Goal: Complete application form: Complete application form

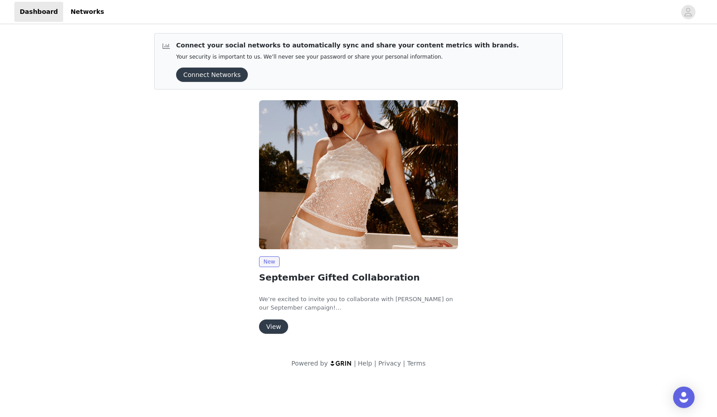
click at [277, 327] on button "View" at bounding box center [273, 327] width 29 height 14
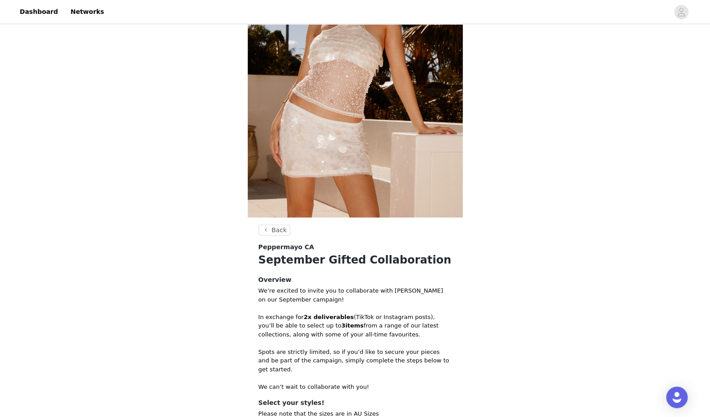
scroll to position [262, 0]
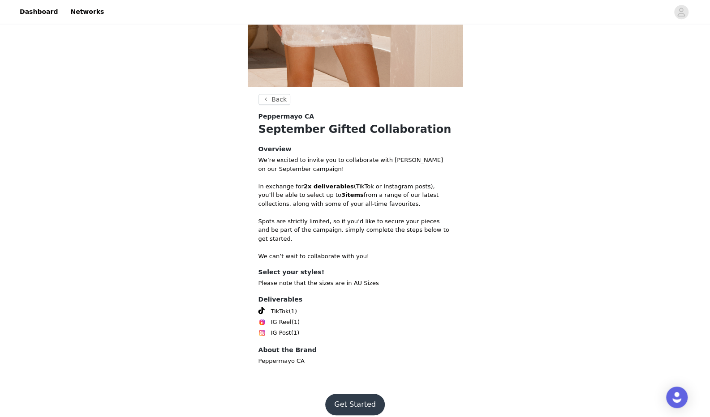
click at [359, 395] on button "Get Started" at bounding box center [355, 405] width 60 height 22
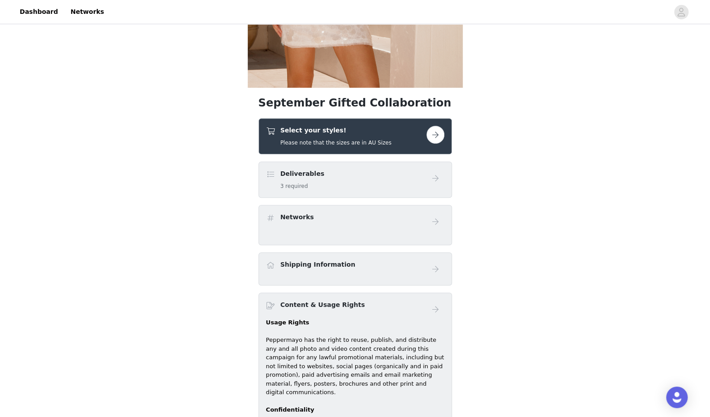
scroll to position [264, 0]
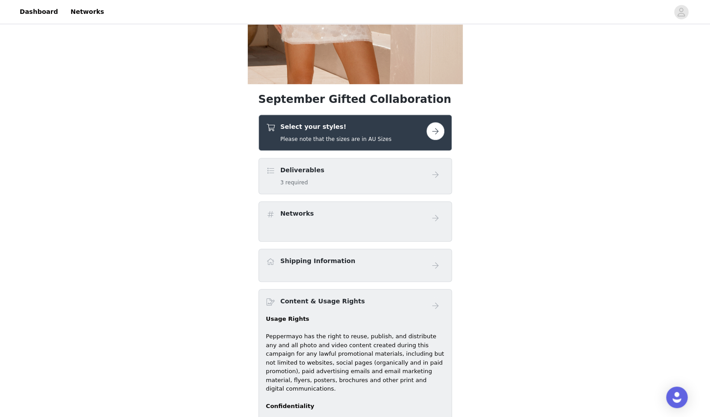
click at [435, 133] on button "button" at bounding box center [435, 131] width 18 height 18
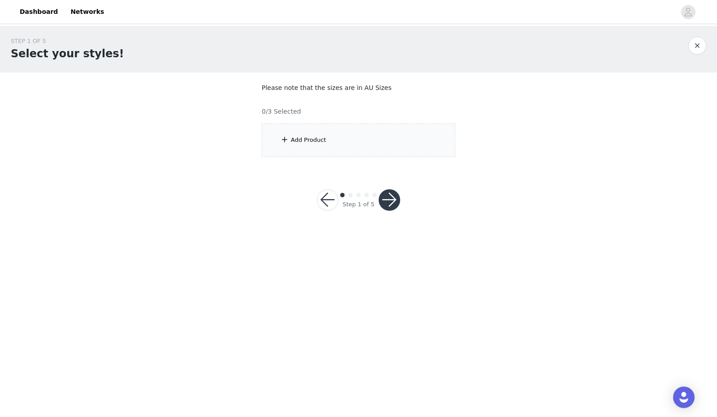
click at [378, 142] on div "Add Product" at bounding box center [359, 141] width 194 height 34
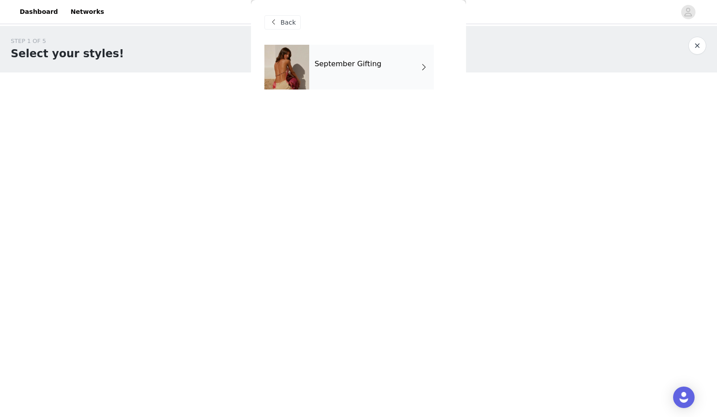
click at [413, 69] on div "September Gifting" at bounding box center [371, 67] width 125 height 45
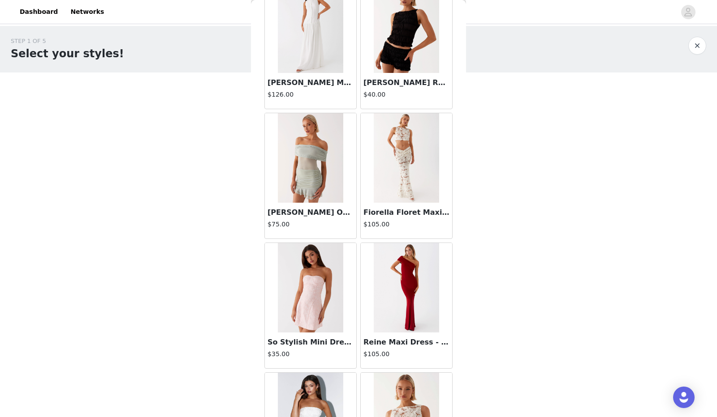
scroll to position [950, 0]
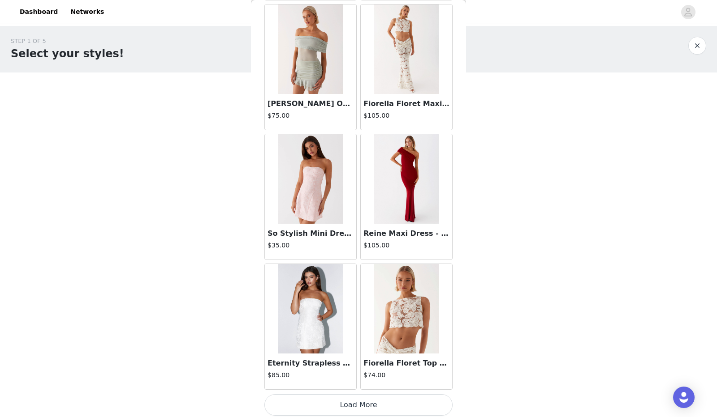
click at [378, 404] on button "Load More" at bounding box center [358, 406] width 188 height 22
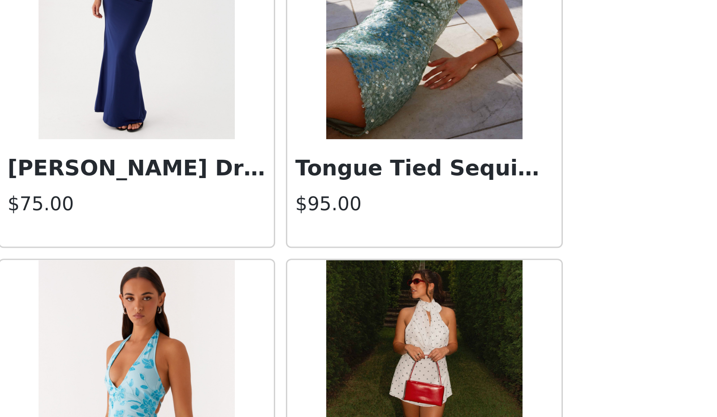
scroll to position [0, 0]
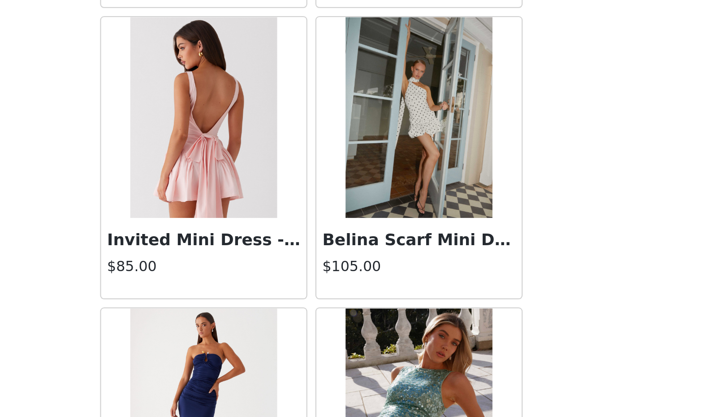
click at [407, 168] on img at bounding box center [406, 150] width 65 height 90
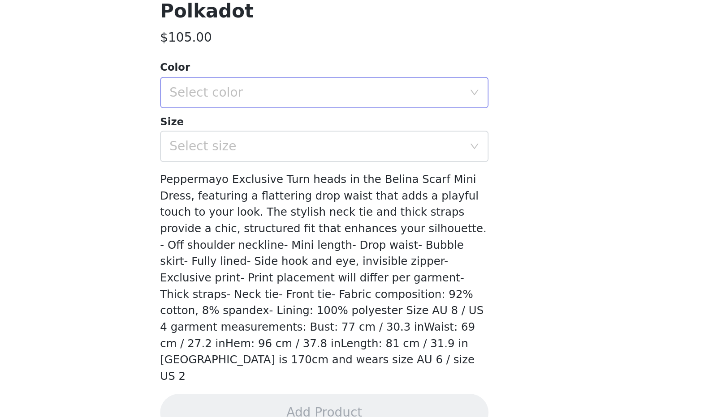
click at [354, 227] on div "Select color" at bounding box center [354, 231] width 168 height 9
click at [341, 246] on li "White Polkadot" at bounding box center [354, 251] width 181 height 14
click at [329, 264] on div "Select size" at bounding box center [354, 262] width 168 height 9
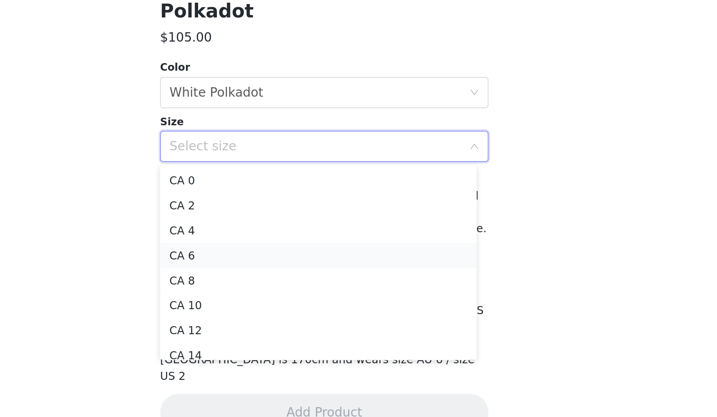
scroll to position [35, 0]
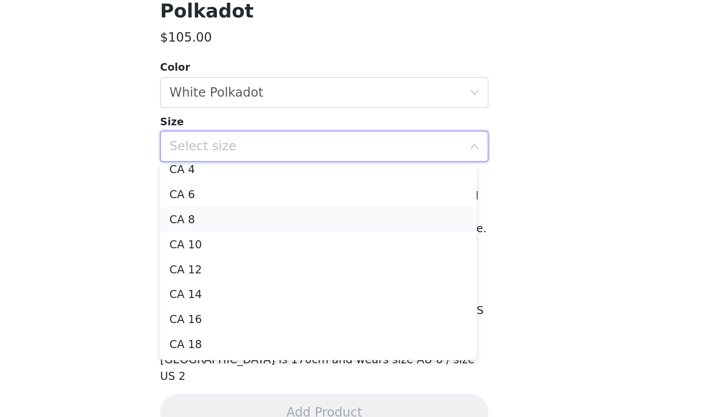
click at [304, 301] on li "CA 8" at bounding box center [354, 304] width 181 height 14
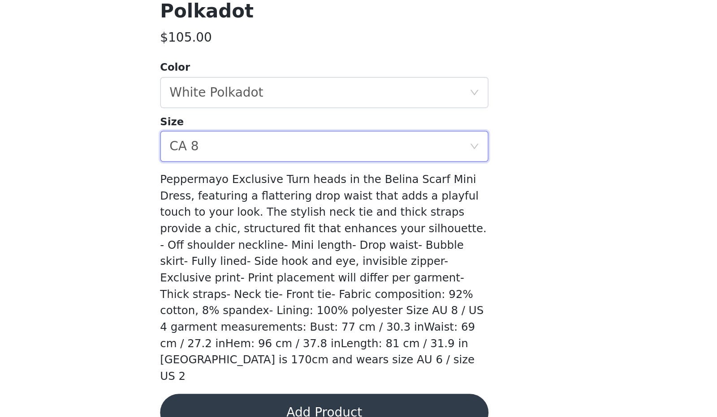
click at [242, 316] on body "Dashboard Networks STEP 1 OF 5 Select your styles! Please note that the sizes a…" at bounding box center [358, 208] width 717 height 417
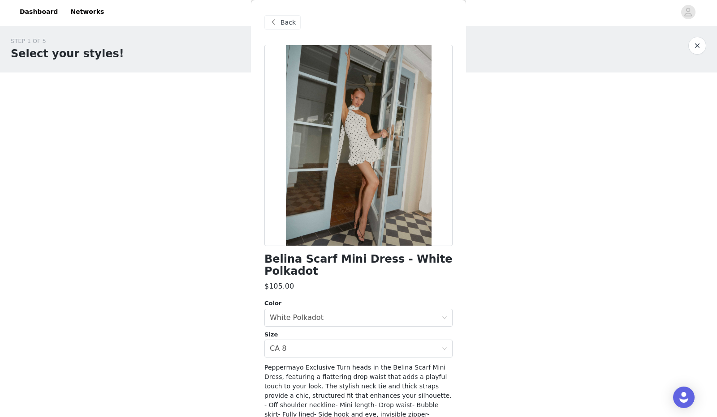
scroll to position [87, 0]
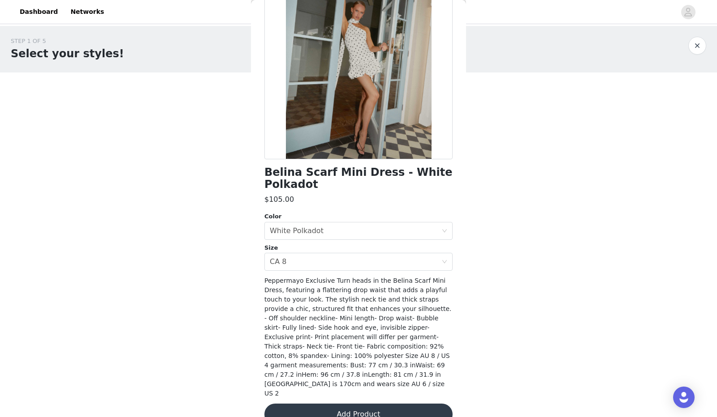
click at [350, 404] on button "Add Product" at bounding box center [358, 415] width 188 height 22
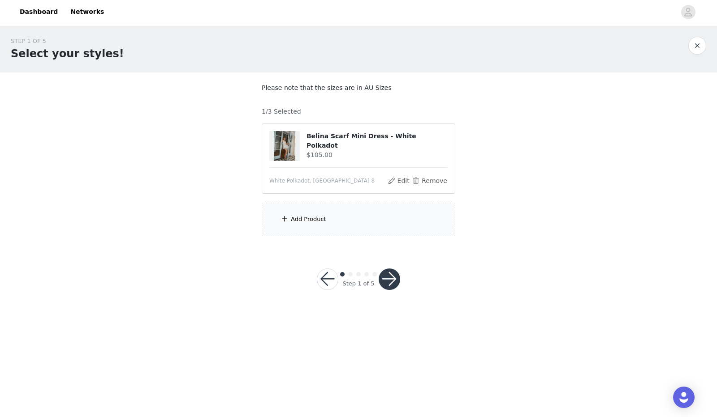
click at [359, 215] on div "Add Product" at bounding box center [359, 220] width 194 height 34
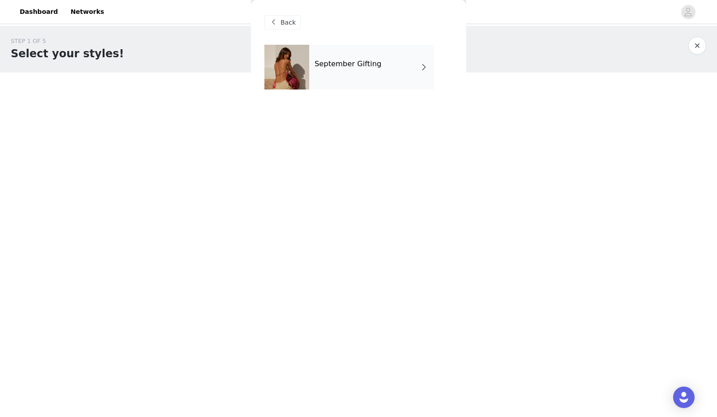
click at [377, 65] on div "September Gifting" at bounding box center [371, 67] width 125 height 45
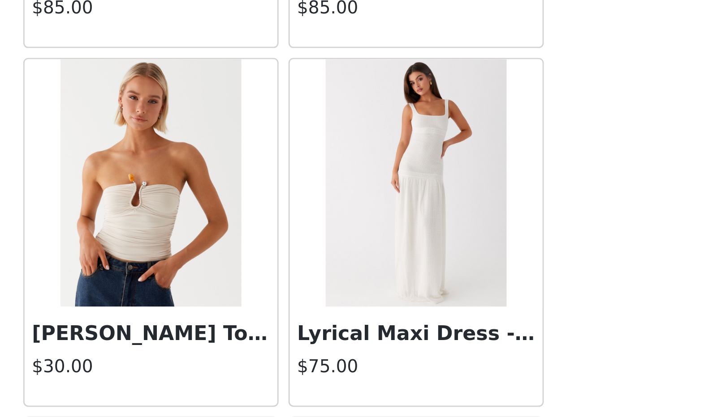
click at [404, 228] on img at bounding box center [406, 220] width 65 height 90
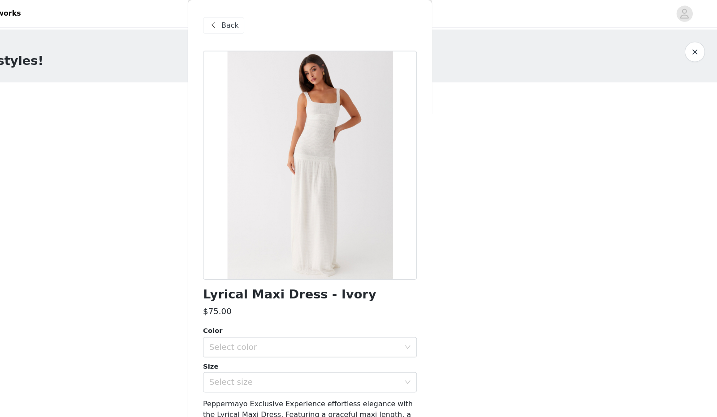
scroll to position [65, 0]
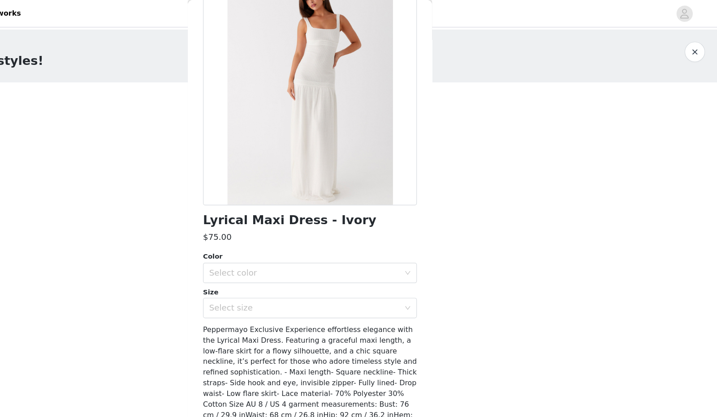
click at [345, 254] on div "Size" at bounding box center [358, 257] width 188 height 9
click at [344, 249] on div "Color Select color Size Select size" at bounding box center [358, 251] width 188 height 59
click at [342, 242] on div "Select color" at bounding box center [354, 240] width 168 height 9
click at [331, 261] on li "Ivory" at bounding box center [354, 260] width 181 height 14
click at [314, 271] on div "Select size" at bounding box center [354, 271] width 168 height 9
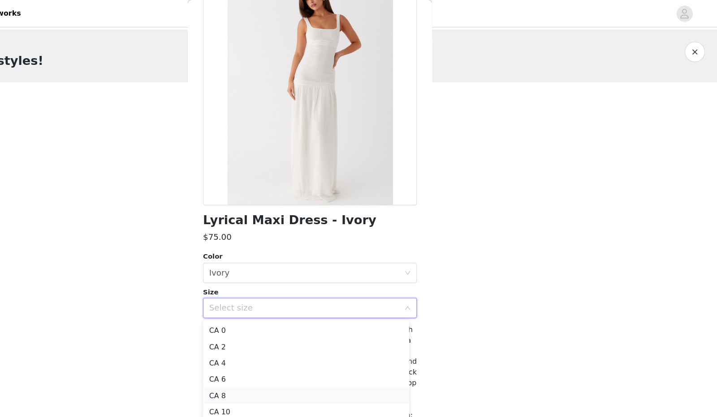
click at [305, 344] on li "CA 8" at bounding box center [354, 348] width 181 height 14
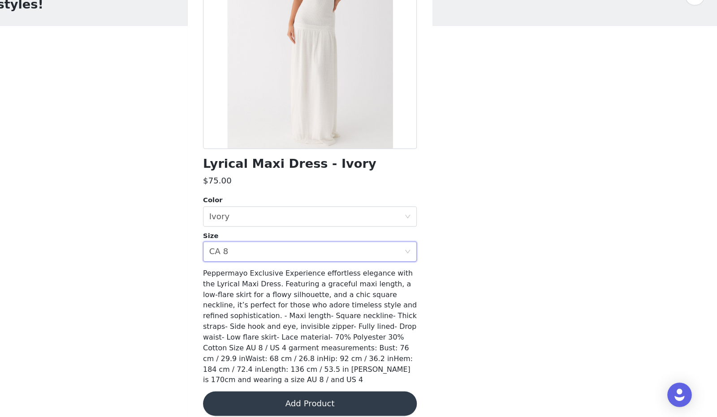
click at [356, 395] on button "Add Product" at bounding box center [358, 406] width 188 height 22
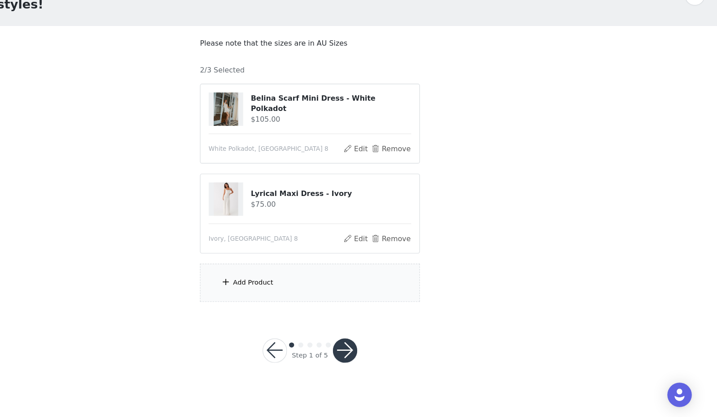
click at [361, 301] on div "Add Product" at bounding box center [359, 299] width 194 height 34
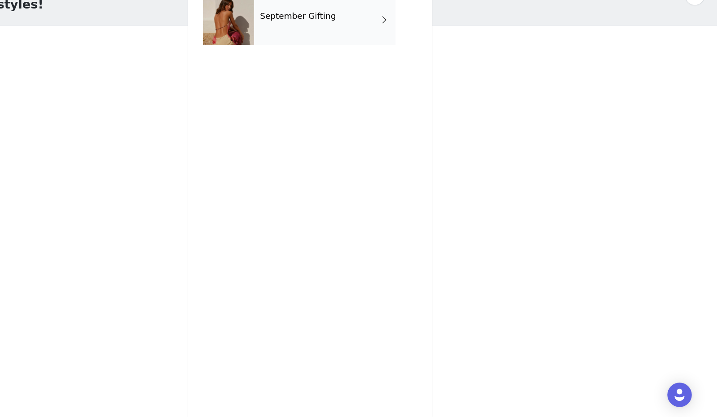
click at [358, 68] on h4 "September Gifting" at bounding box center [347, 64] width 67 height 8
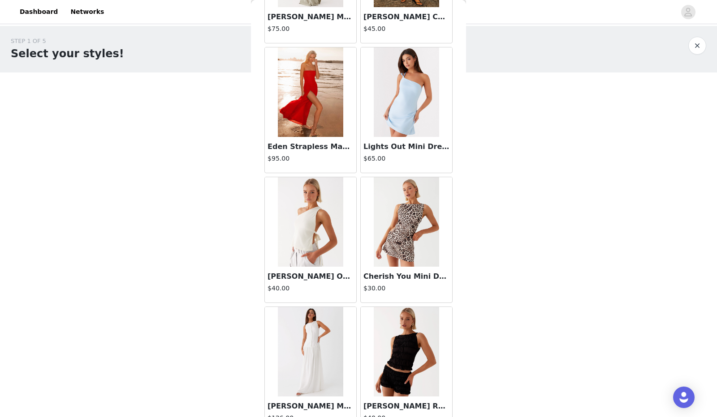
scroll to position [518, 0]
click at [409, 215] on img at bounding box center [406, 222] width 65 height 90
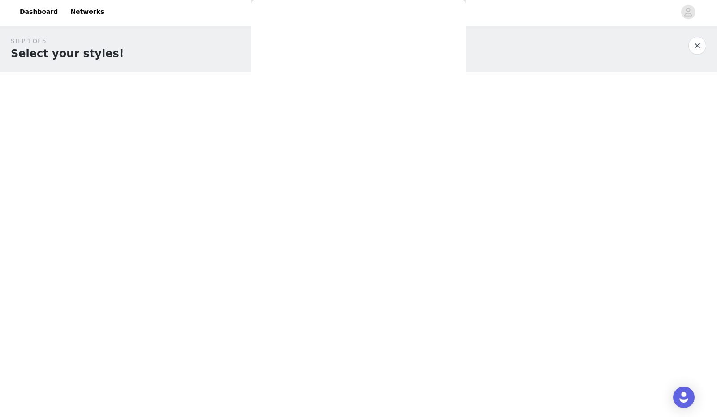
scroll to position [0, 0]
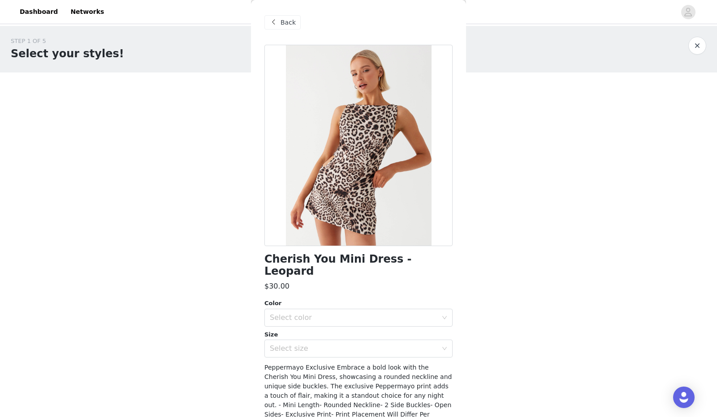
click at [394, 224] on div at bounding box center [358, 146] width 188 height 202
click at [276, 18] on span at bounding box center [273, 22] width 11 height 11
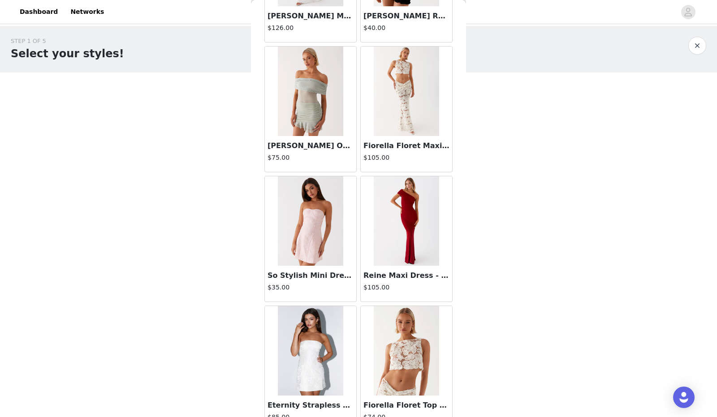
scroll to position [950, 0]
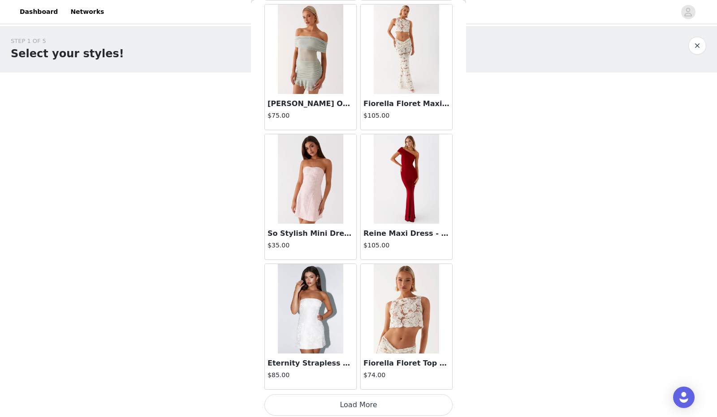
click at [374, 405] on button "Load More" at bounding box center [358, 406] width 188 height 22
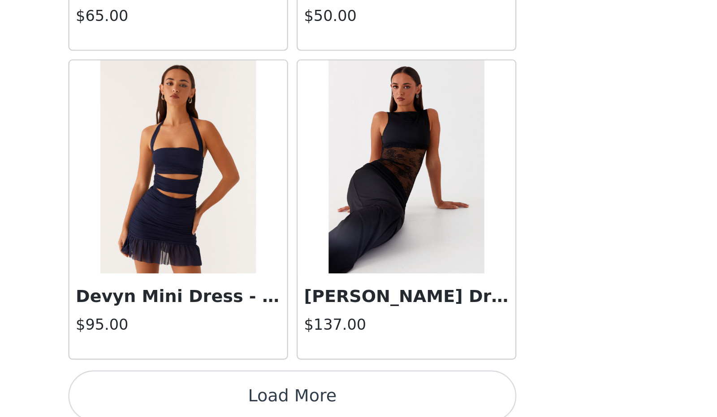
scroll to position [0, 0]
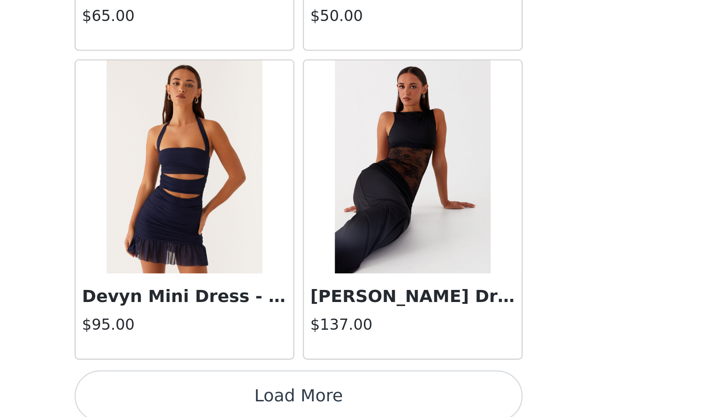
click at [365, 401] on button "Load More" at bounding box center [358, 409] width 188 height 22
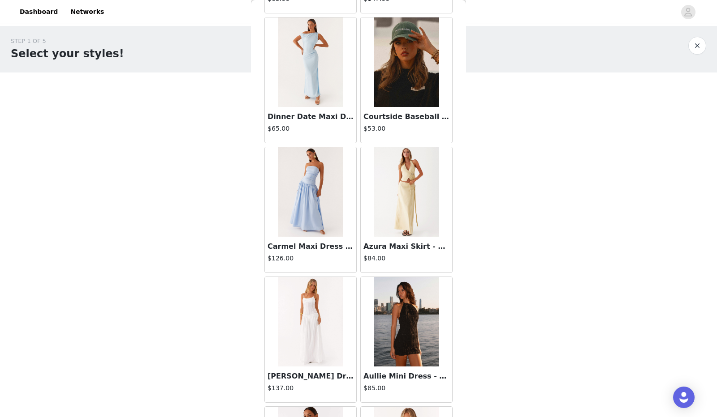
scroll to position [2757, 0]
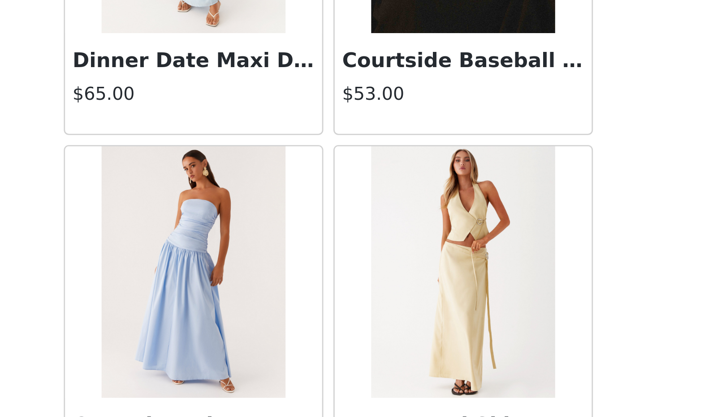
click at [312, 185] on img at bounding box center [310, 191] width 65 height 90
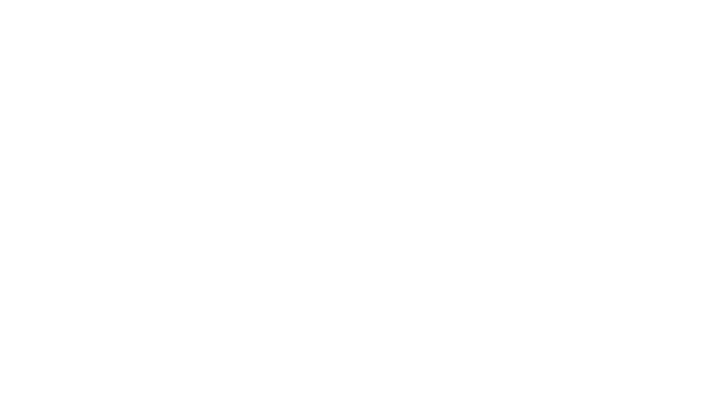
scroll to position [84, 0]
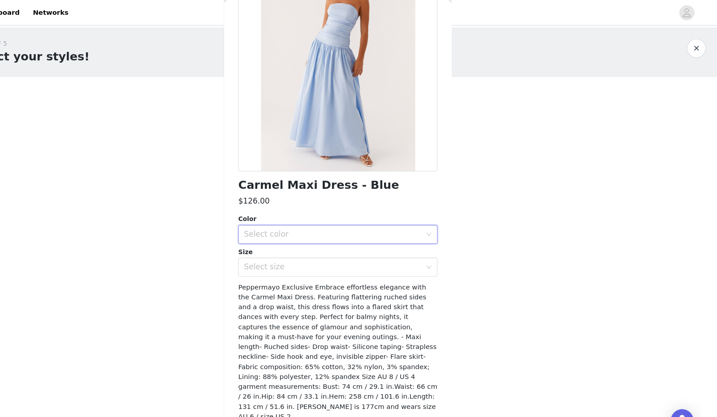
click at [314, 216] on div "Select color" at bounding box center [356, 221] width 172 height 17
click at [310, 245] on li "Blue" at bounding box center [354, 241] width 181 height 14
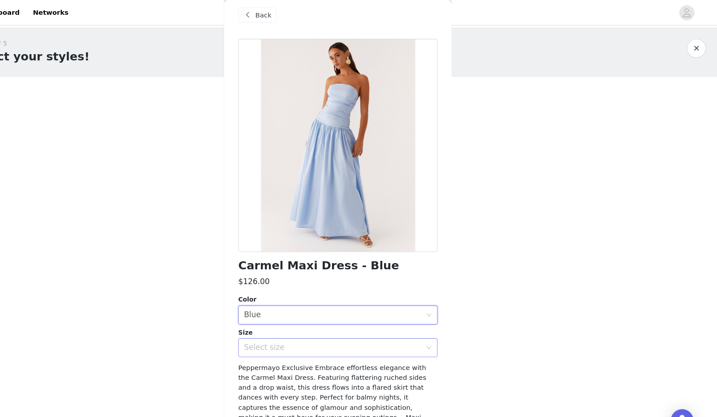
scroll to position [8, 0]
click at [368, 329] on div "Select size" at bounding box center [354, 329] width 168 height 9
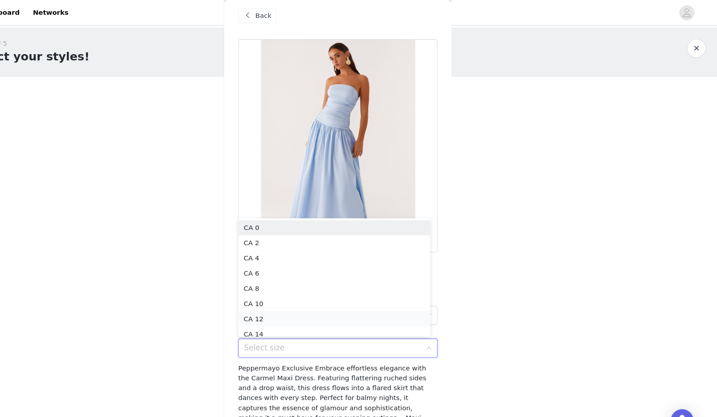
scroll to position [4, 0]
click at [301, 263] on li "CA 8" at bounding box center [354, 268] width 181 height 14
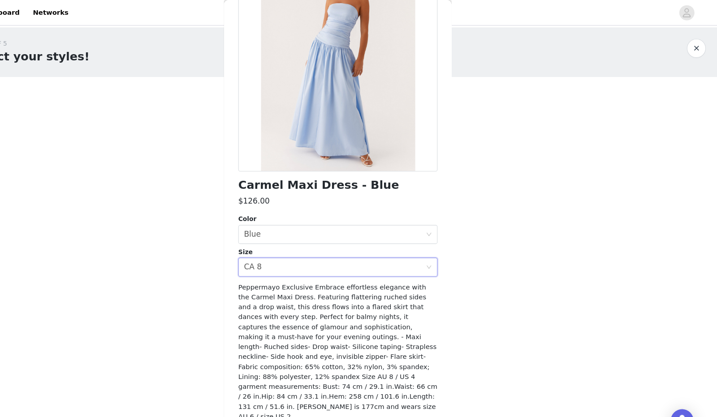
scroll to position [0, 0]
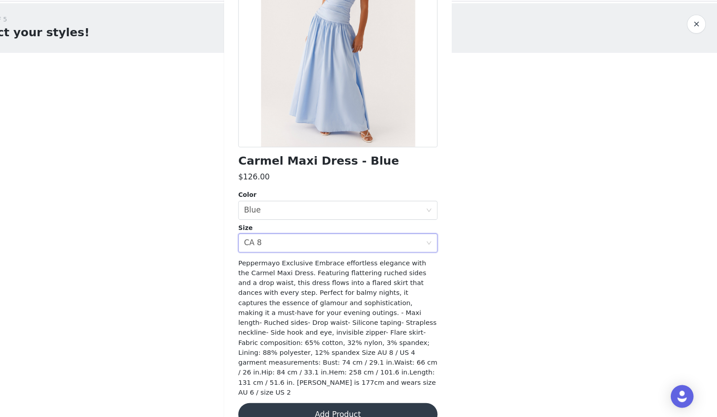
click at [450, 312] on div "Back Carmel Maxi Dress - Blue $126.00 Color Select color Blue Size Select size …" at bounding box center [358, 208] width 215 height 417
click at [367, 404] on button "Add Product" at bounding box center [358, 415] width 188 height 22
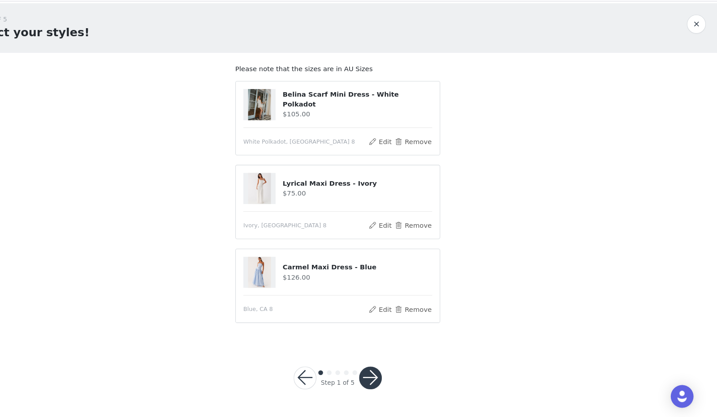
click at [288, 206] on img at bounding box center [285, 201] width 22 height 30
click at [401, 240] on button "Edit" at bounding box center [398, 236] width 23 height 11
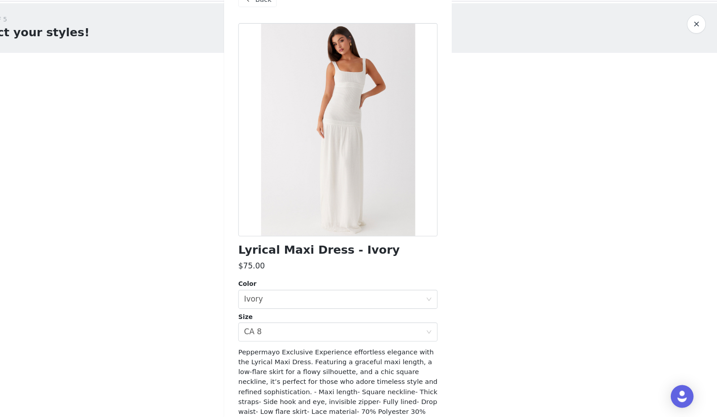
click at [536, 192] on div "STEP 1 OF 5 Select your styles! Please note that the sizes are in AU Sizes Beli…" at bounding box center [358, 187] width 717 height 322
click at [283, 28] on div "Back" at bounding box center [282, 22] width 36 height 14
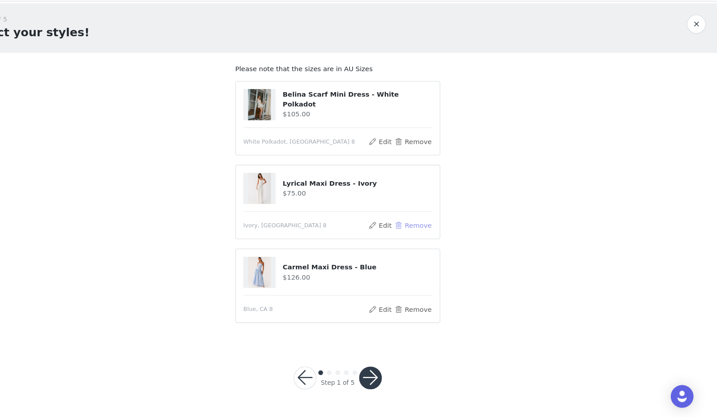
click at [432, 234] on button "Remove" at bounding box center [430, 236] width 36 height 11
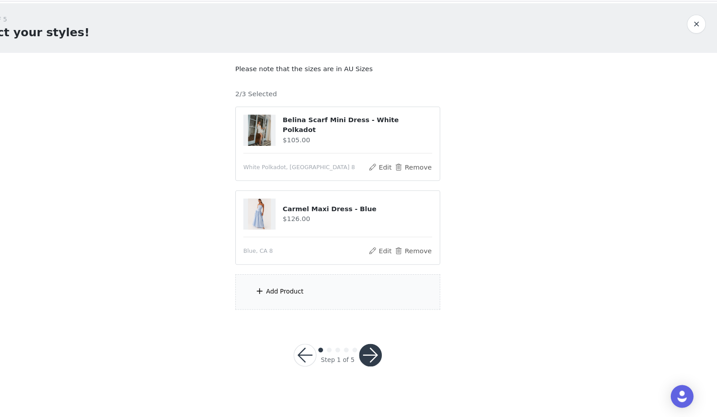
click at [340, 307] on div "Add Product" at bounding box center [359, 299] width 194 height 34
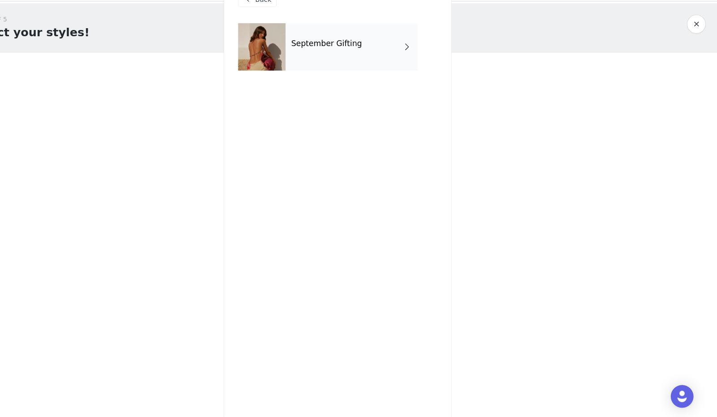
click at [376, 88] on div "September Gifting" at bounding box center [371, 67] width 125 height 45
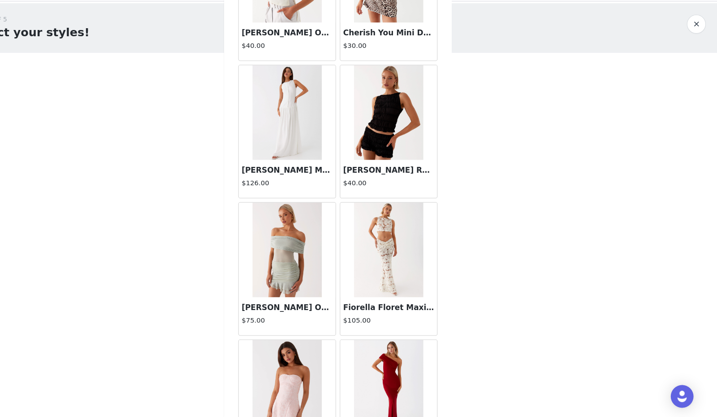
scroll to position [950, 0]
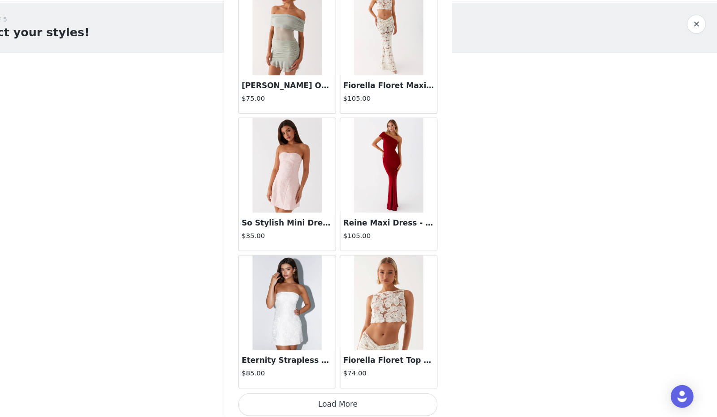
click at [399, 402] on button "Load More" at bounding box center [358, 406] width 188 height 22
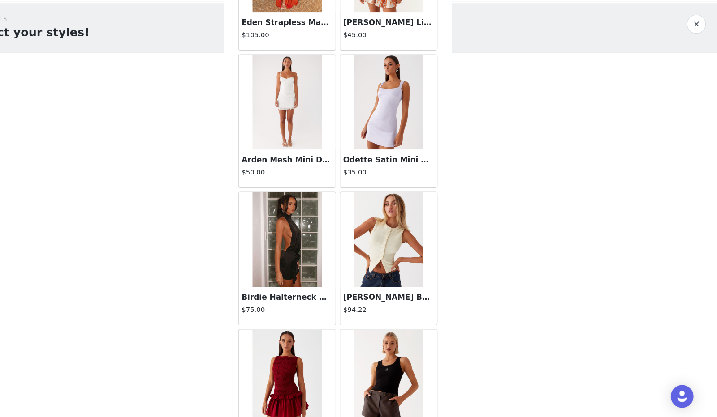
scroll to position [2246, 0]
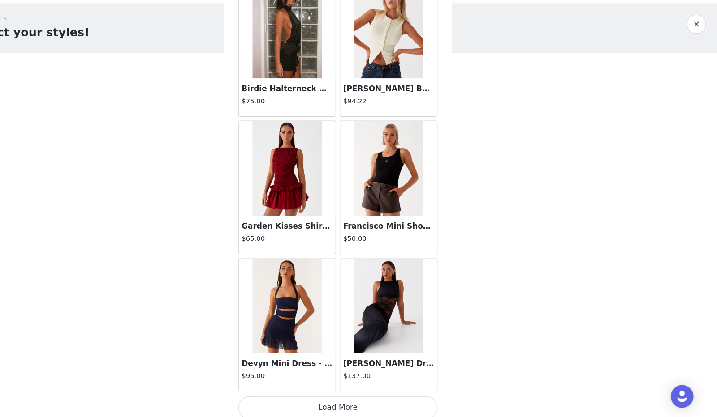
click at [384, 398] on button "Load More" at bounding box center [358, 409] width 188 height 22
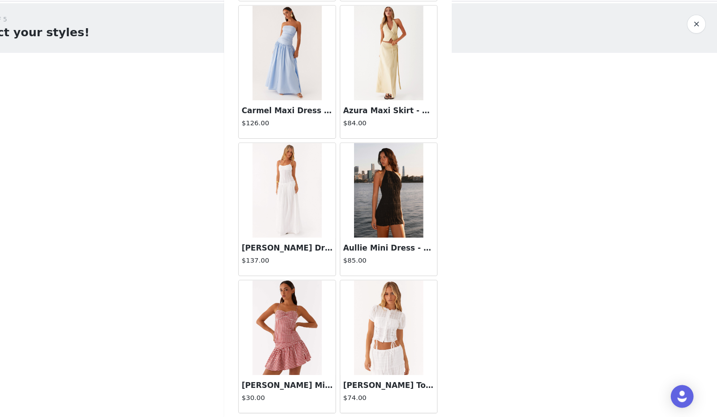
click at [391, 368] on img at bounding box center [406, 333] width 65 height 90
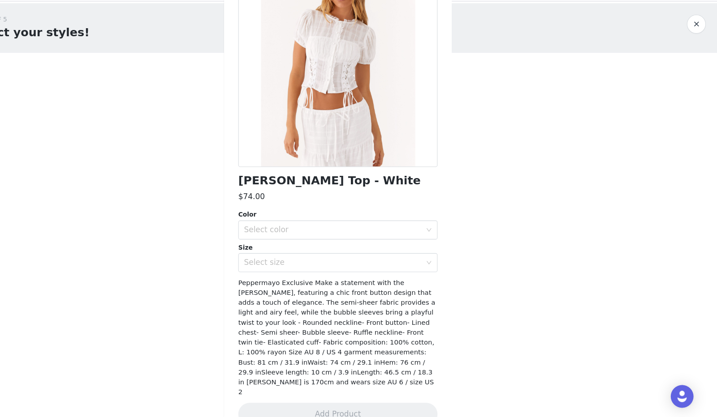
scroll to position [0, 0]
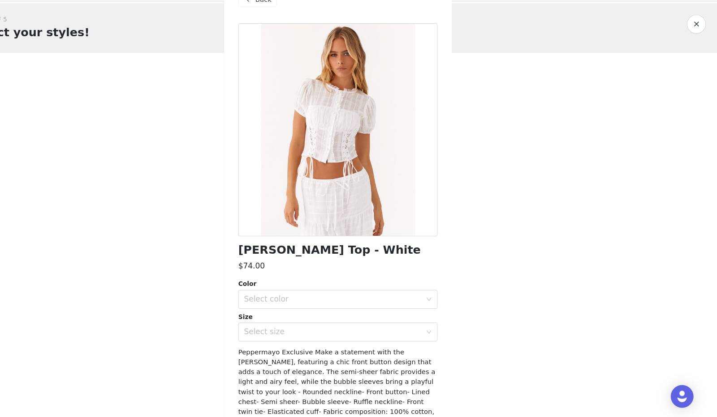
click at [283, 26] on span "Back" at bounding box center [287, 22] width 15 height 9
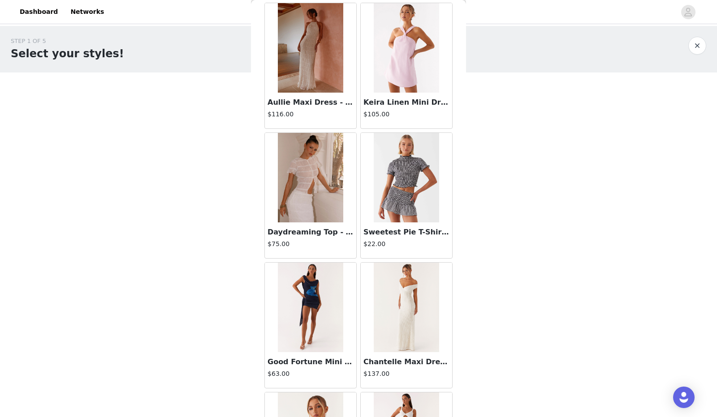
scroll to position [3376, 0]
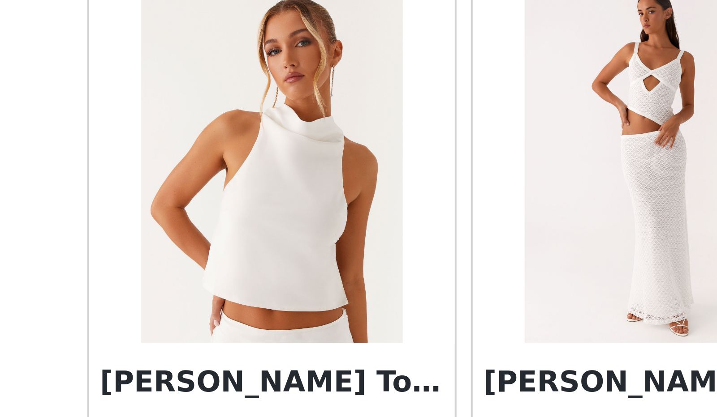
click at [318, 385] on img at bounding box center [310, 352] width 65 height 90
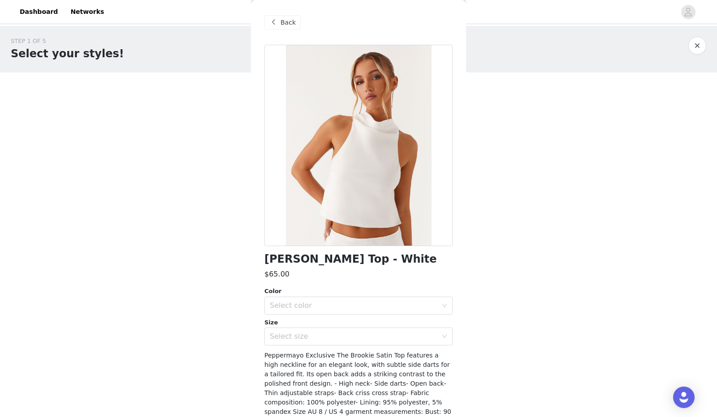
scroll to position [56, 0]
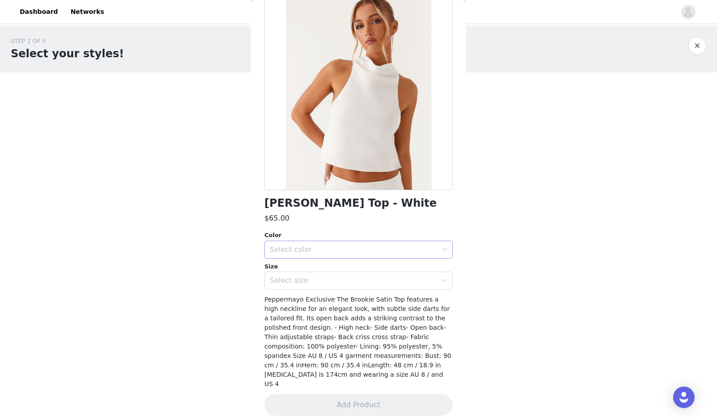
click at [340, 255] on div "Select color" at bounding box center [356, 249] width 172 height 17
click at [502, 315] on div "STEP 1 OF 5 Select your styles! Please note that the sizes are in AU Sizes 2/3 …" at bounding box center [358, 176] width 717 height 301
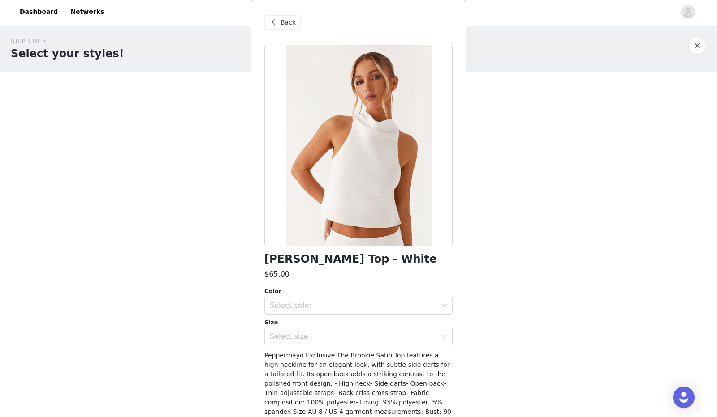
click at [284, 25] on span "Back" at bounding box center [287, 22] width 15 height 9
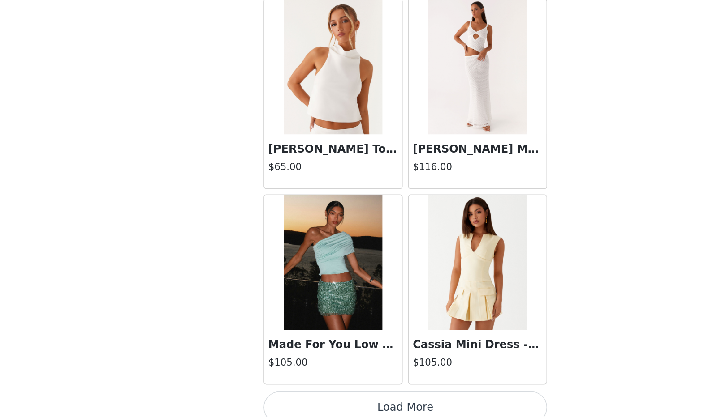
click at [393, 404] on button "Load More" at bounding box center [358, 411] width 188 height 22
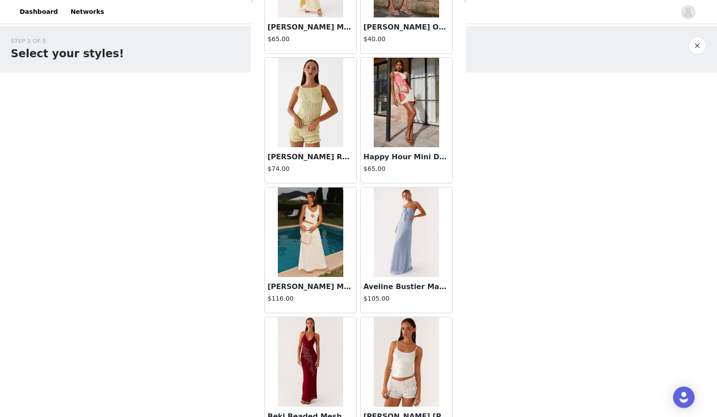
scroll to position [4838, 0]
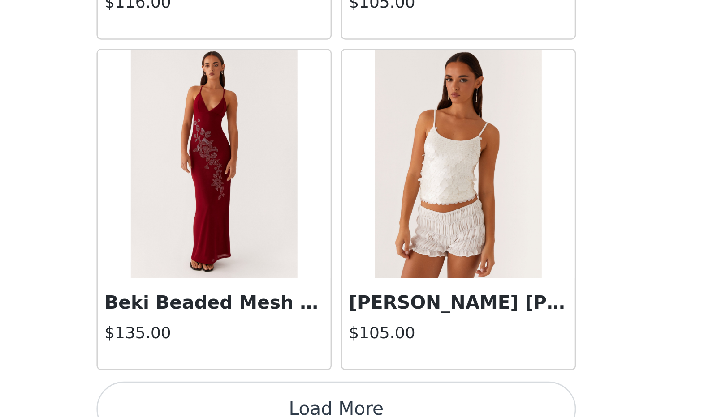
click at [364, 404] on button "Load More" at bounding box center [358, 415] width 188 height 22
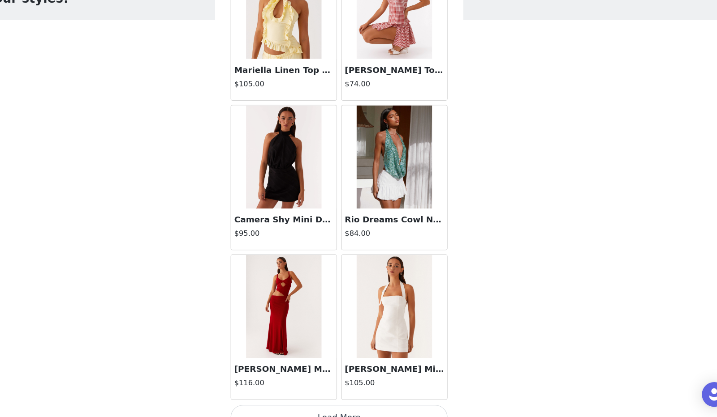
scroll to position [0, 0]
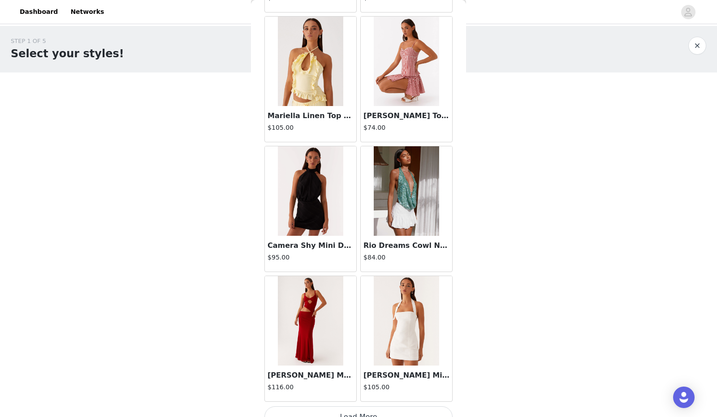
click at [374, 407] on button "Load More" at bounding box center [358, 418] width 188 height 22
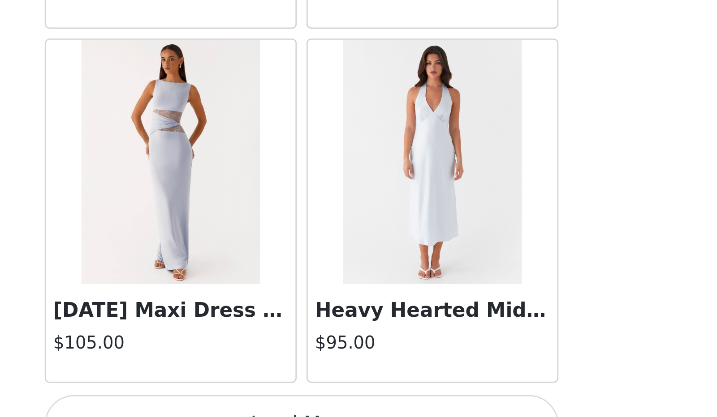
click at [371, 409] on button "Load More" at bounding box center [358, 420] width 188 height 22
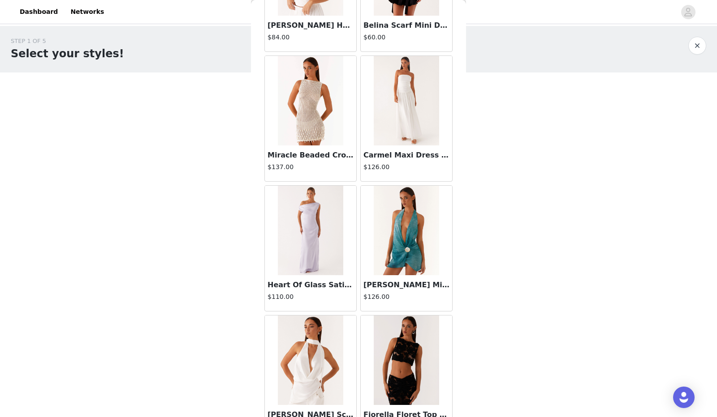
scroll to position [8726, 0]
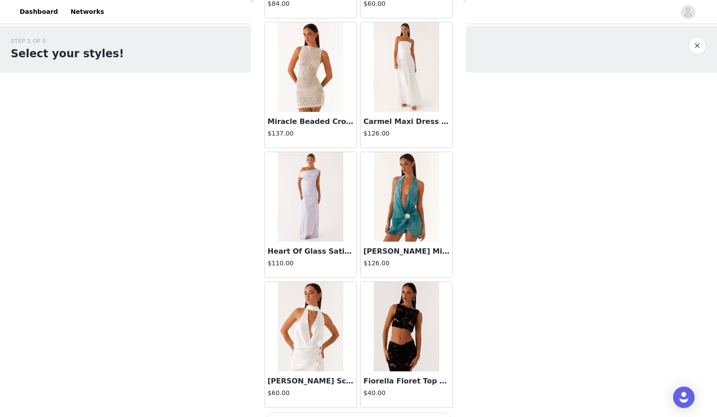
click at [362, 413] on button "Load More" at bounding box center [358, 424] width 188 height 22
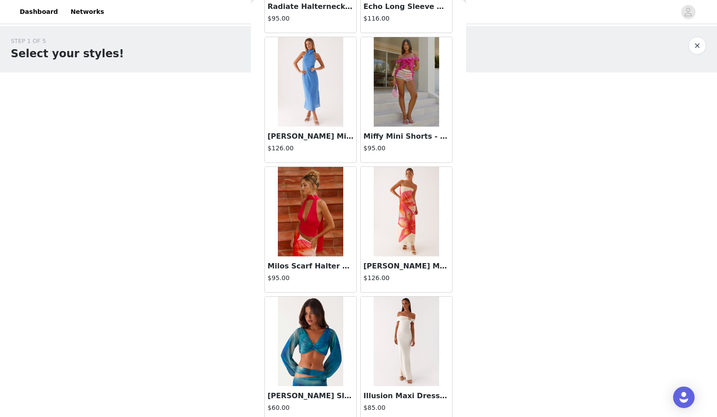
scroll to position [10022, 0]
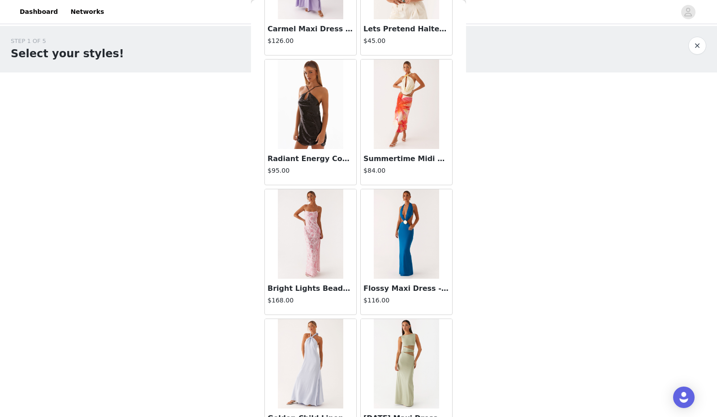
scroll to position [11318, 0]
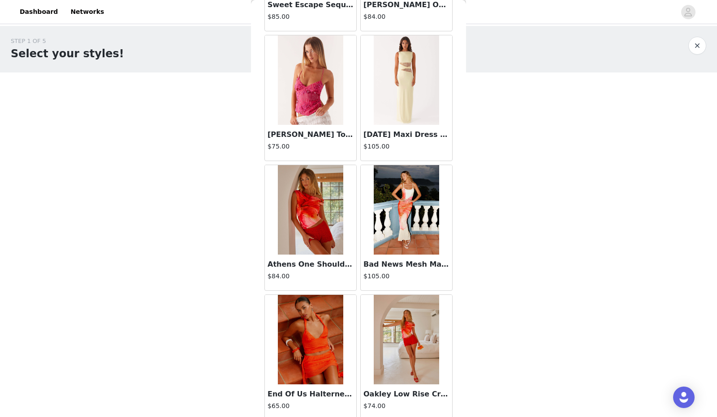
scroll to position [12614, 0]
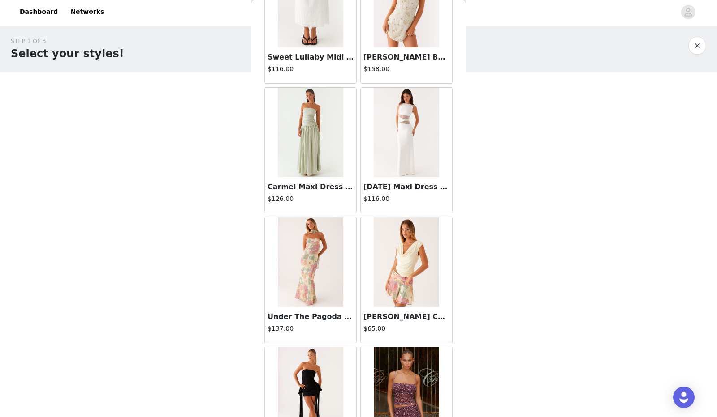
scroll to position [13910, 0]
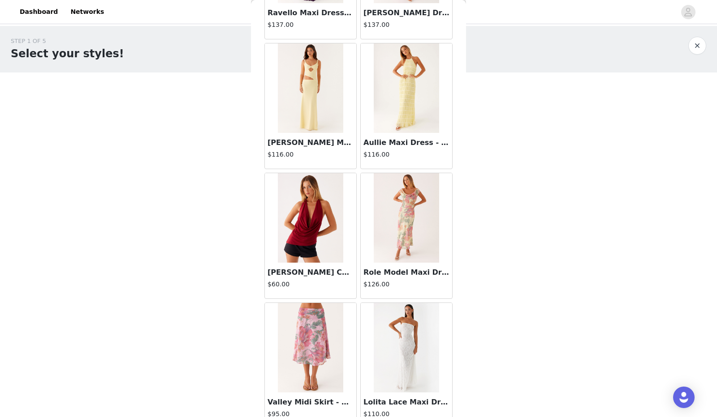
scroll to position [15206, 0]
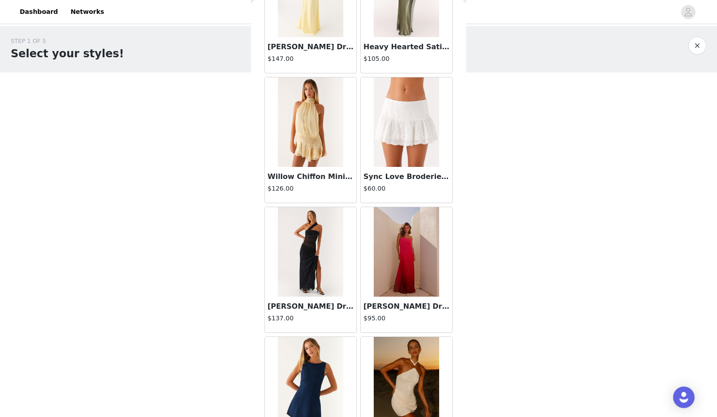
scroll to position [16502, 0]
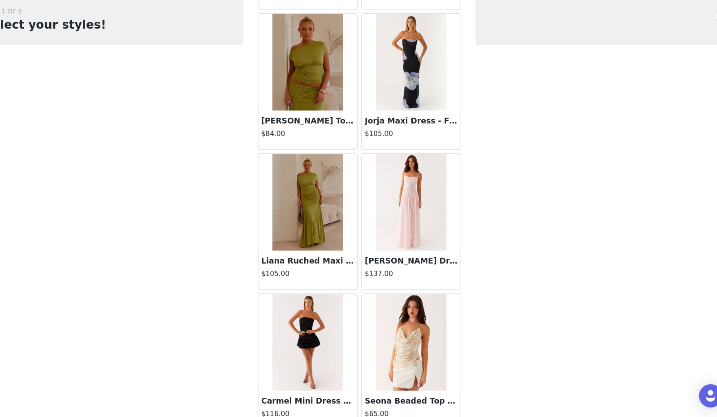
scroll to position [0, 0]
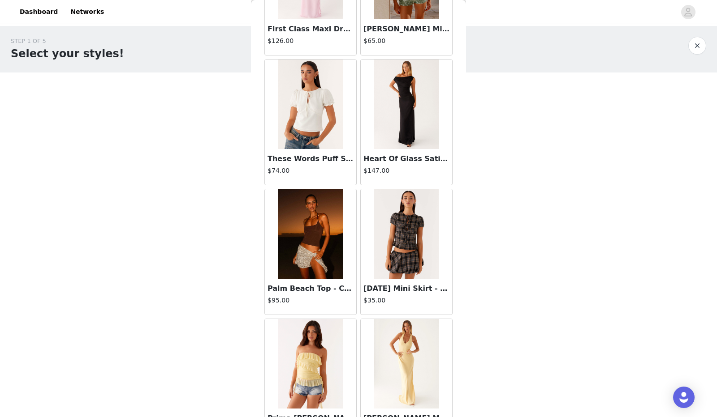
scroll to position [19094, 0]
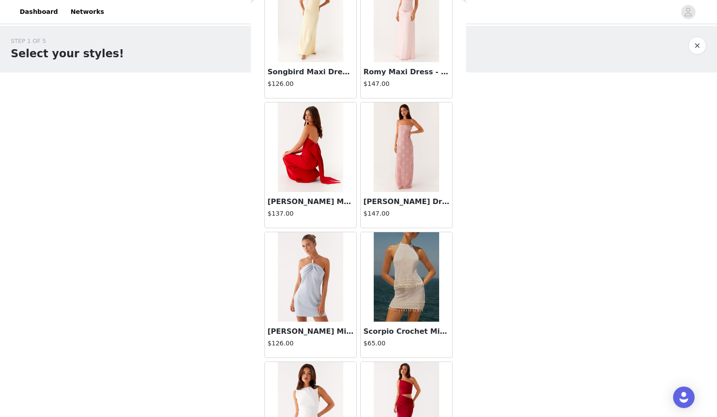
scroll to position [20390, 0]
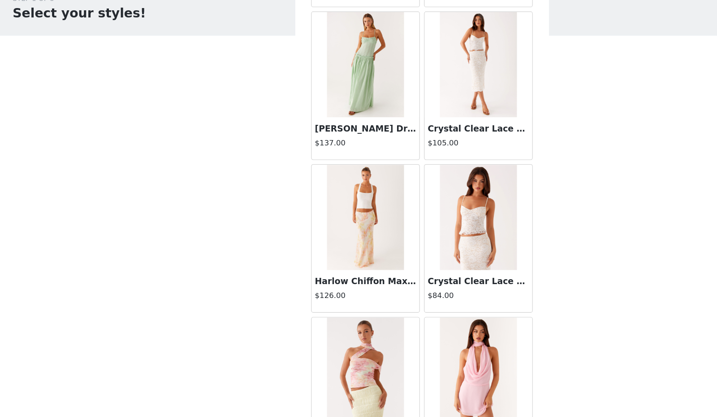
scroll to position [0, 0]
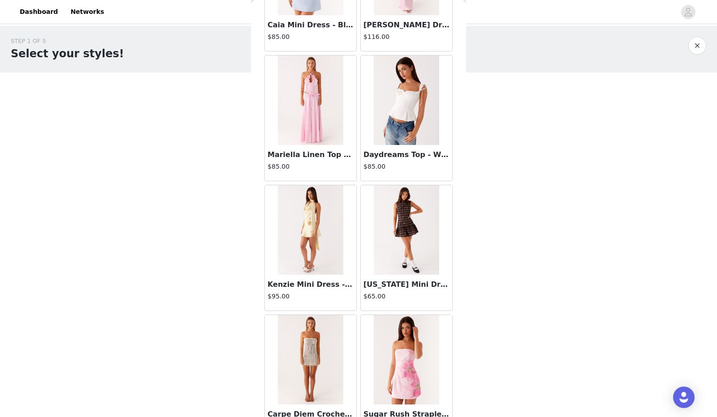
scroll to position [22982, 0]
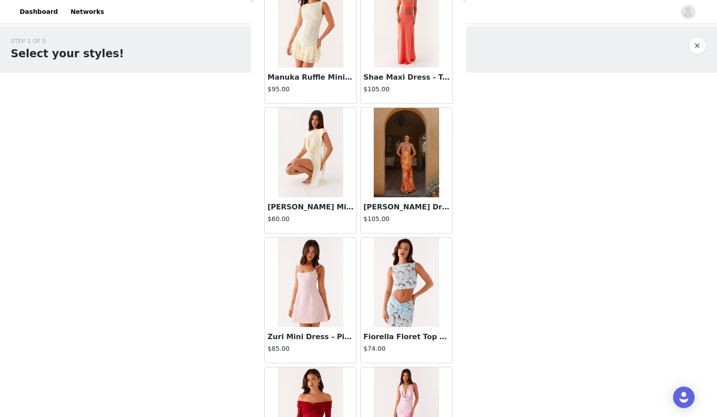
scroll to position [24278, 0]
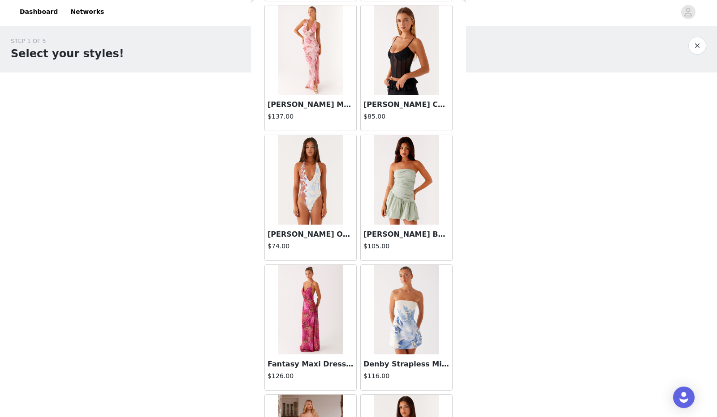
scroll to position [25574, 0]
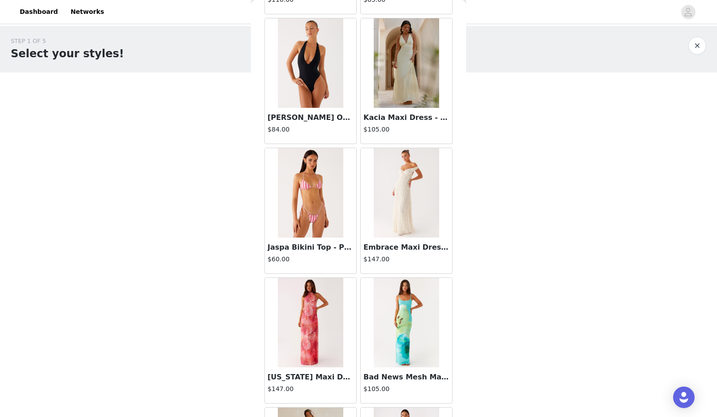
scroll to position [26870, 0]
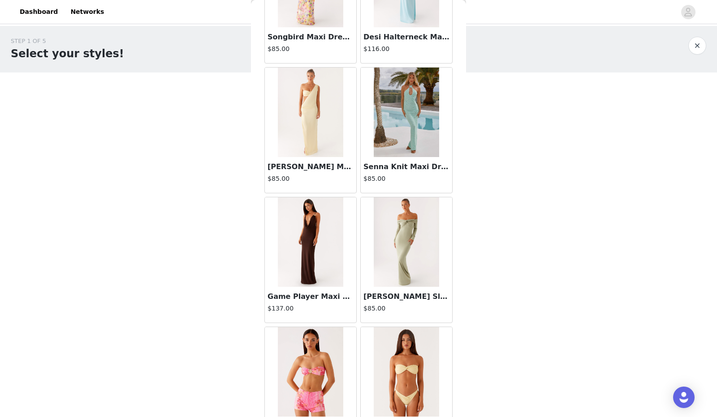
scroll to position [28166, 0]
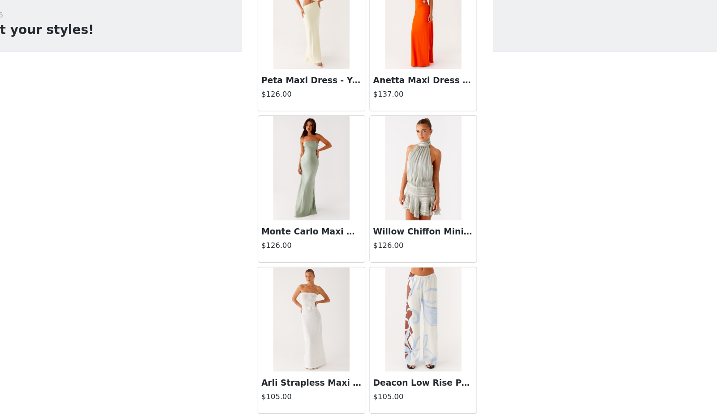
scroll to position [29462, 0]
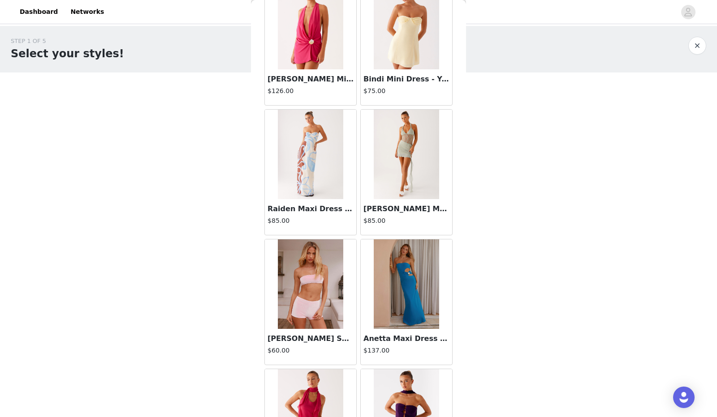
scroll to position [30758, 0]
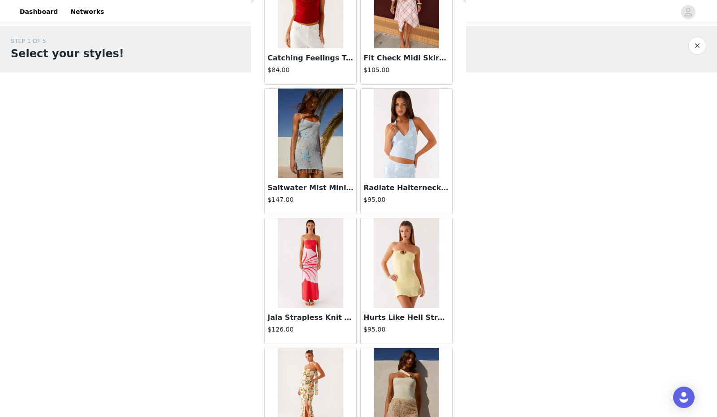
scroll to position [32054, 0]
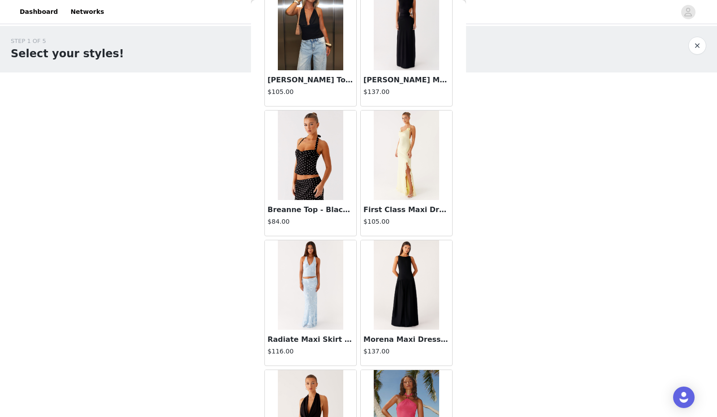
scroll to position [33350, 0]
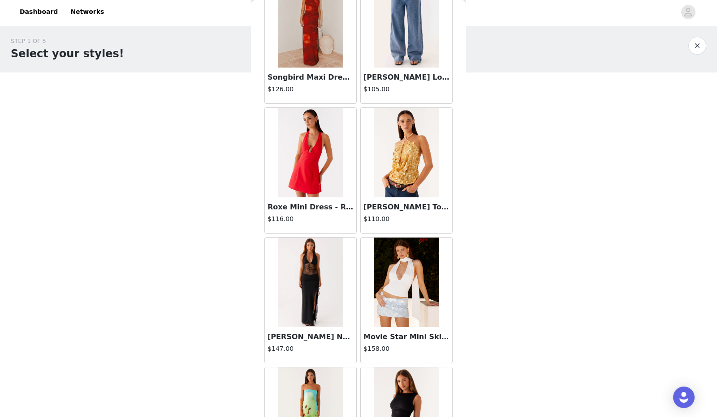
scroll to position [34646, 0]
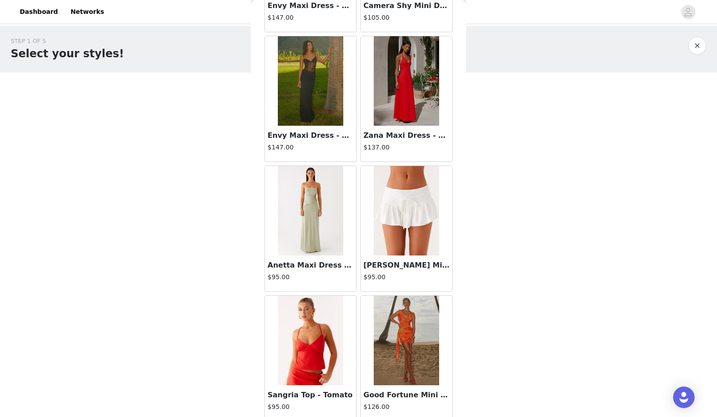
scroll to position [35942, 0]
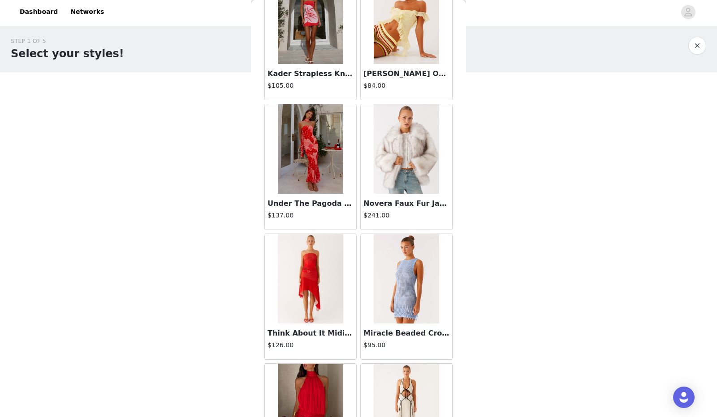
scroll to position [37238, 0]
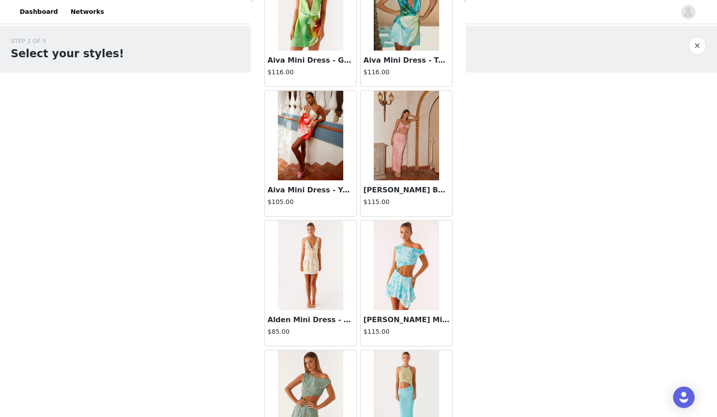
scroll to position [38533, 0]
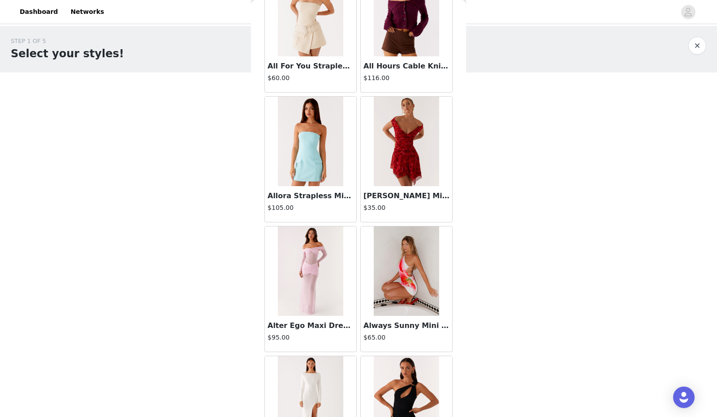
scroll to position [39830, 0]
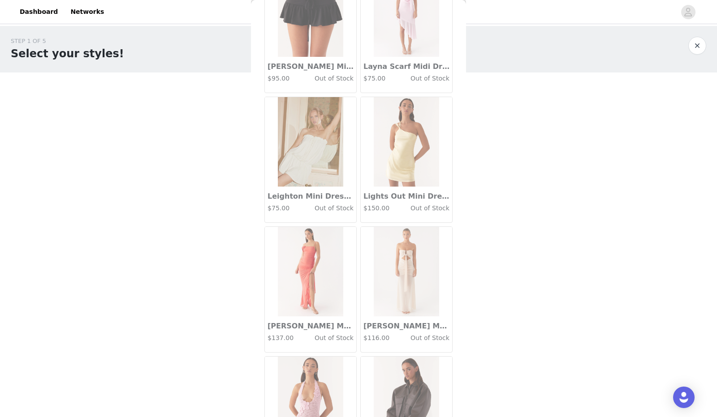
scroll to position [41126, 0]
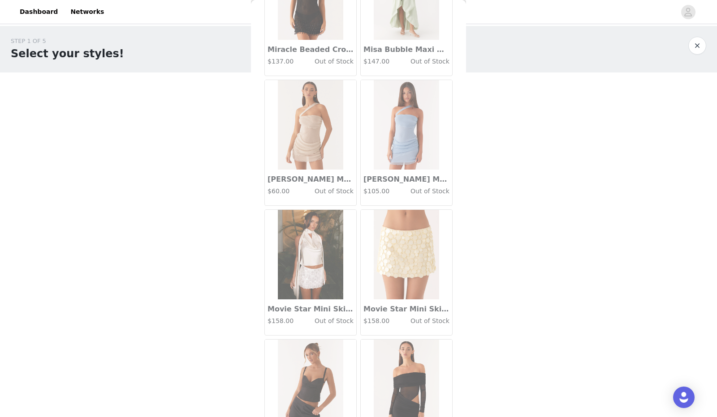
scroll to position [42422, 0]
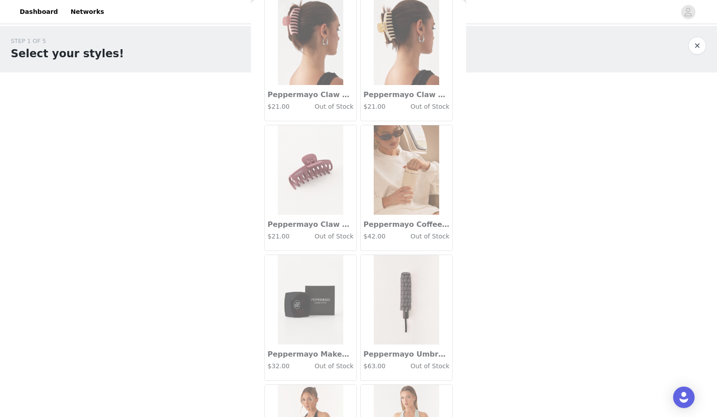
scroll to position [43718, 0]
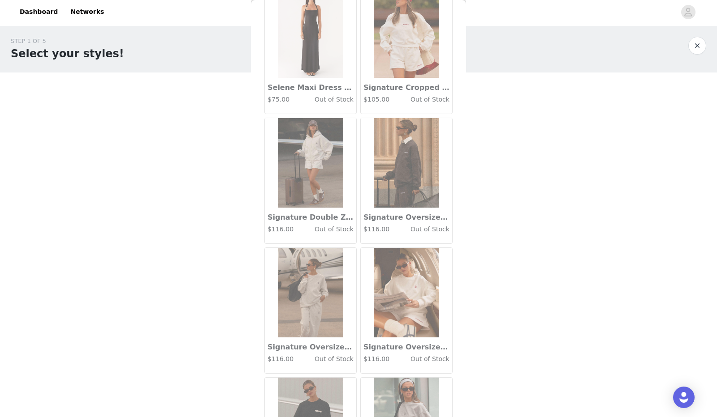
scroll to position [45014, 0]
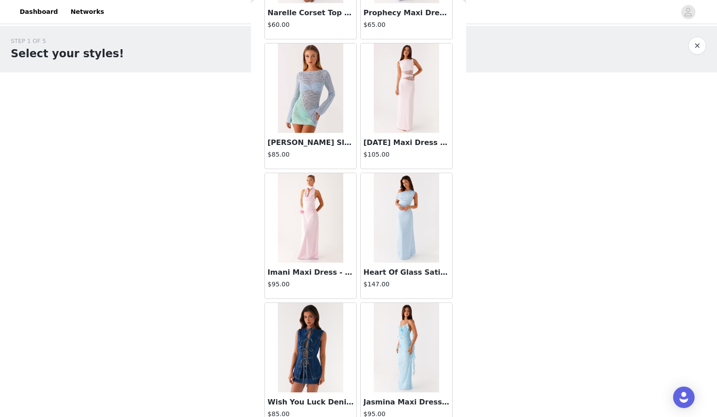
scroll to position [22474, 0]
click at [333, 303] on img at bounding box center [310, 348] width 65 height 90
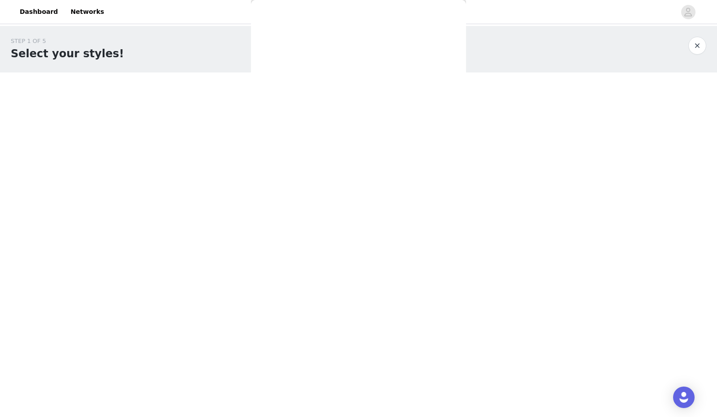
scroll to position [68, 0]
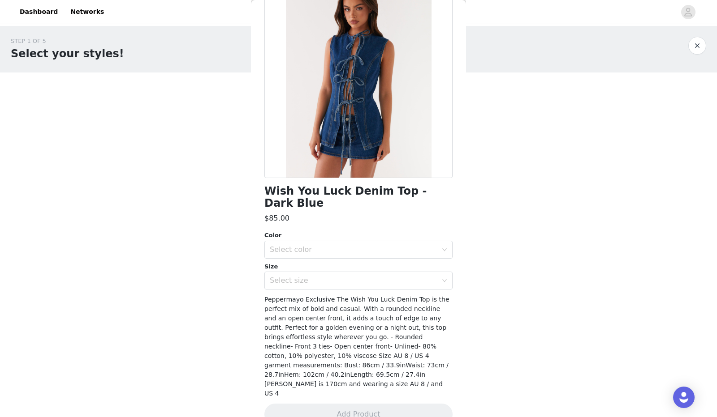
click at [333, 240] on div "Color Select color" at bounding box center [358, 245] width 188 height 28
click at [331, 245] on div "Select color" at bounding box center [354, 249] width 168 height 9
click at [317, 268] on li "Dark Blue" at bounding box center [354, 269] width 181 height 14
click at [310, 285] on div "Select size" at bounding box center [356, 280] width 172 height 17
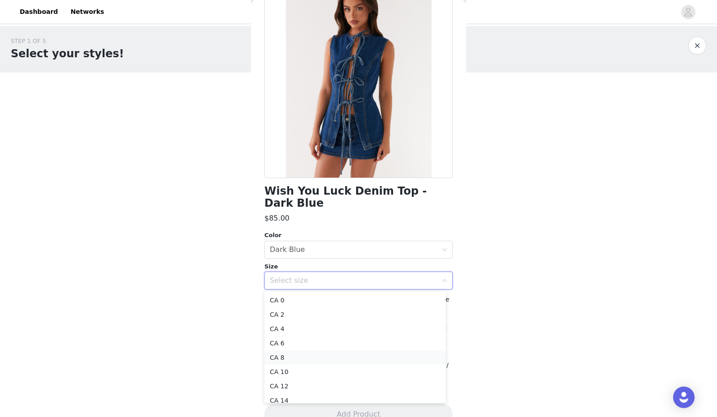
click at [307, 358] on li "CA 8" at bounding box center [354, 358] width 181 height 14
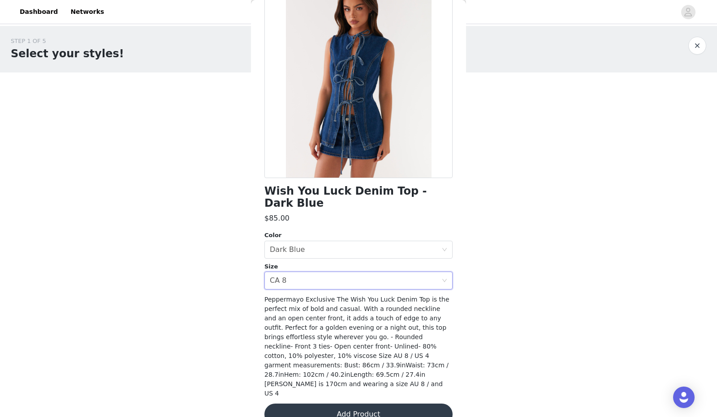
click at [339, 404] on button "Add Product" at bounding box center [358, 415] width 188 height 22
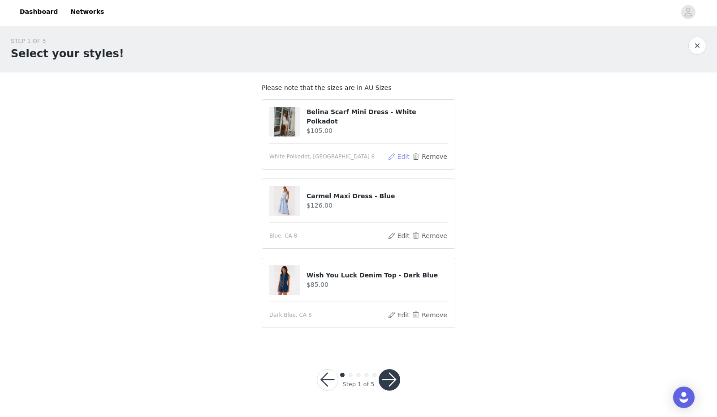
click at [407, 159] on button "Edit" at bounding box center [398, 156] width 23 height 11
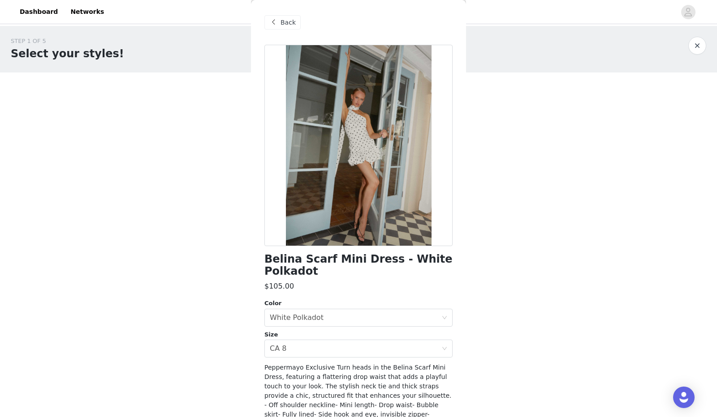
click at [283, 21] on span "Back" at bounding box center [287, 22] width 15 height 9
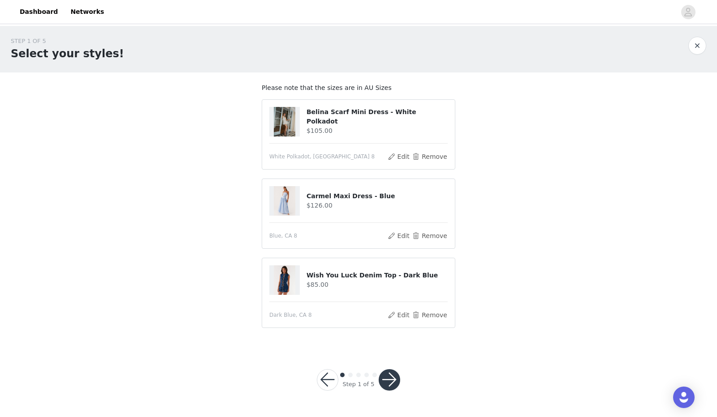
click at [435, 162] on article "Belina Scarf Mini Dress - White Polkadot $105.00 White Polkadot, CA 8 Edit Remo…" at bounding box center [359, 134] width 194 height 70
click at [432, 155] on button "Remove" at bounding box center [430, 156] width 36 height 11
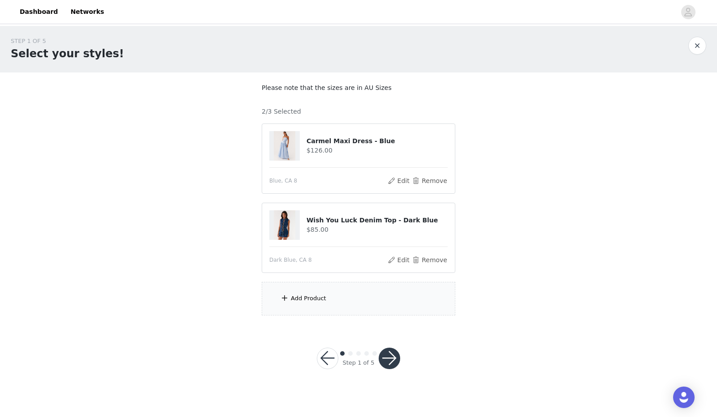
click at [381, 299] on div "Add Product" at bounding box center [359, 299] width 194 height 34
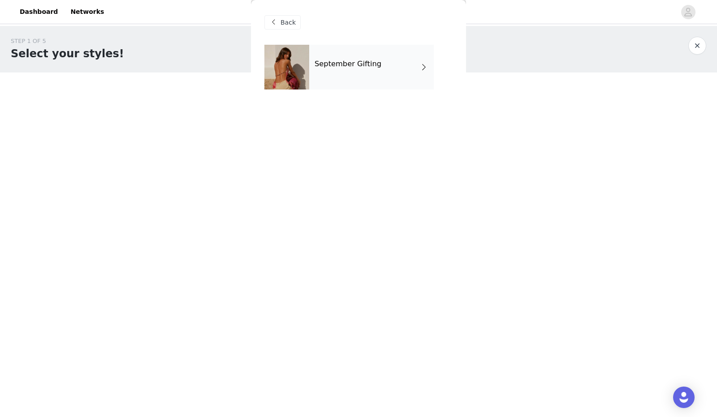
click at [373, 71] on div "September Gifting" at bounding box center [371, 67] width 125 height 45
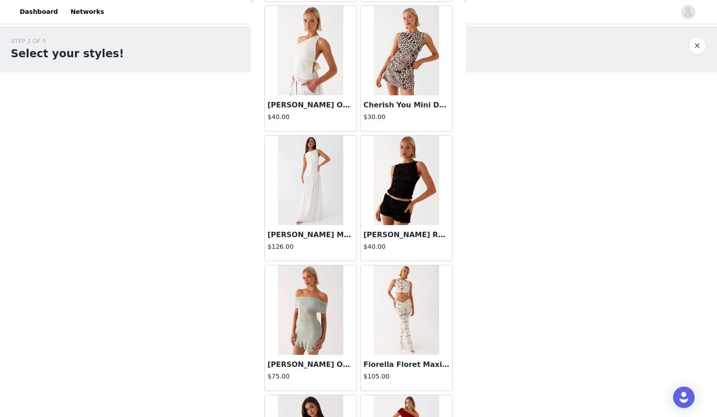
scroll to position [950, 0]
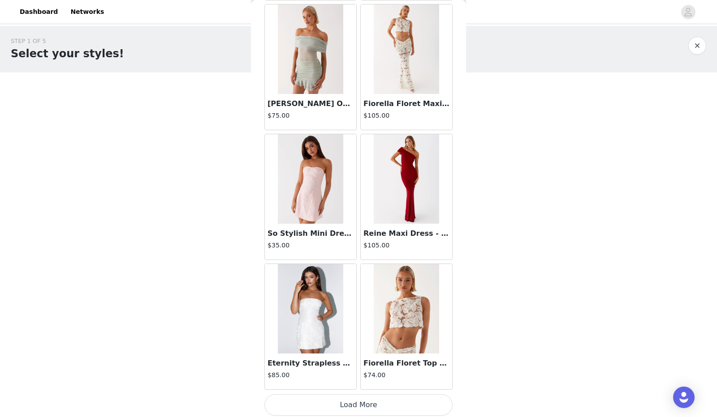
click at [365, 403] on button "Load More" at bounding box center [358, 406] width 188 height 22
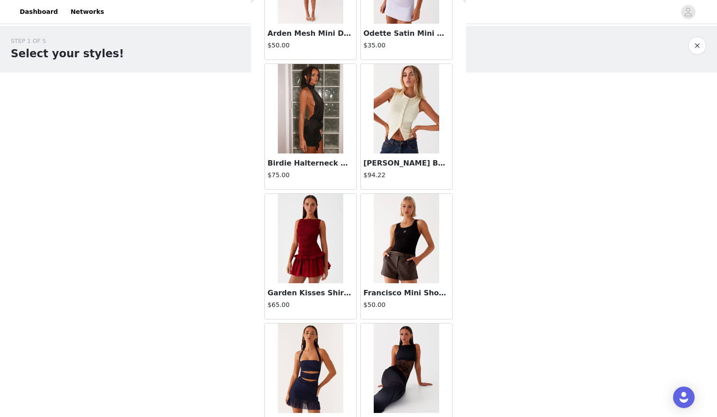
scroll to position [2246, 0]
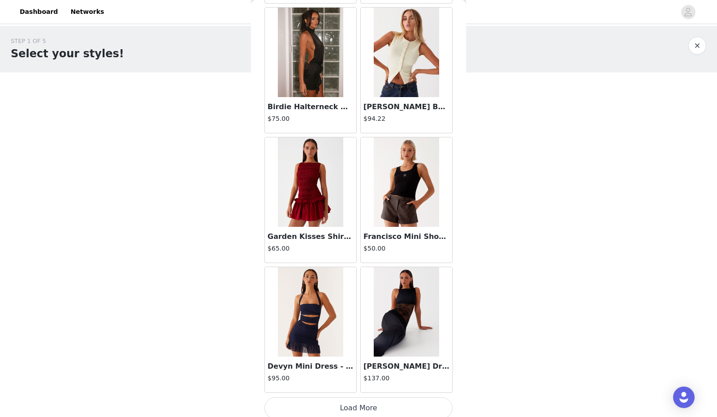
click at [354, 407] on button "Load More" at bounding box center [358, 409] width 188 height 22
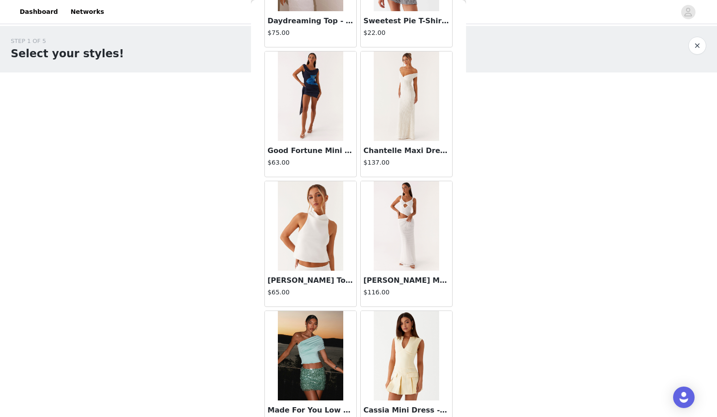
scroll to position [3542, 0]
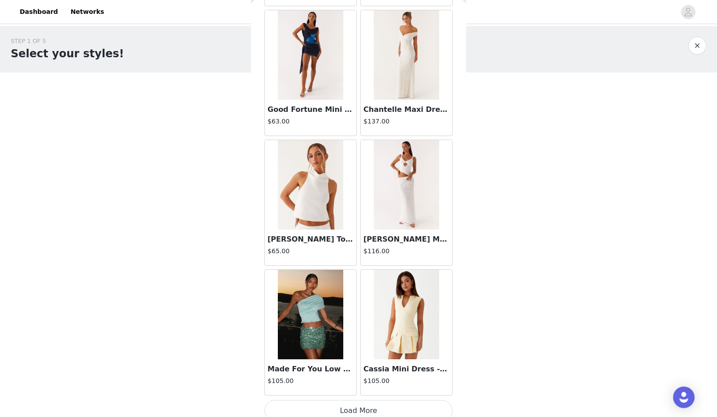
click at [376, 400] on button "Load More" at bounding box center [358, 411] width 188 height 22
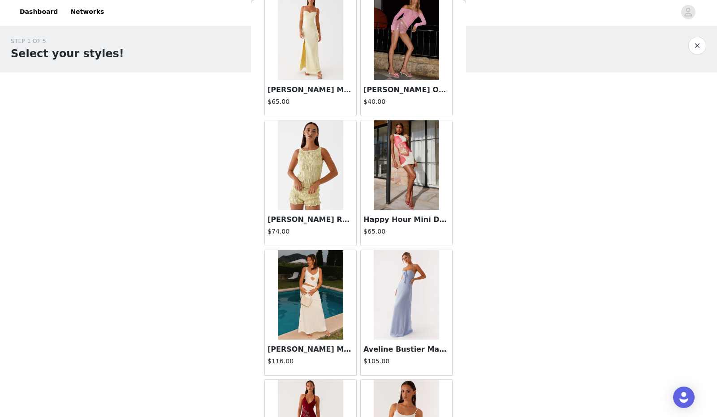
scroll to position [4838, 0]
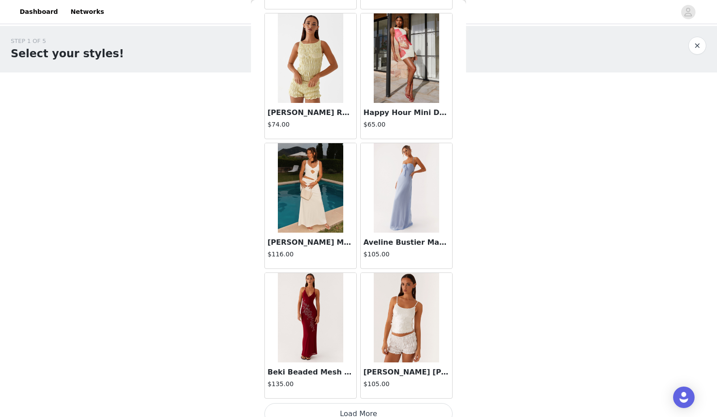
click at [383, 404] on button "Load More" at bounding box center [358, 415] width 188 height 22
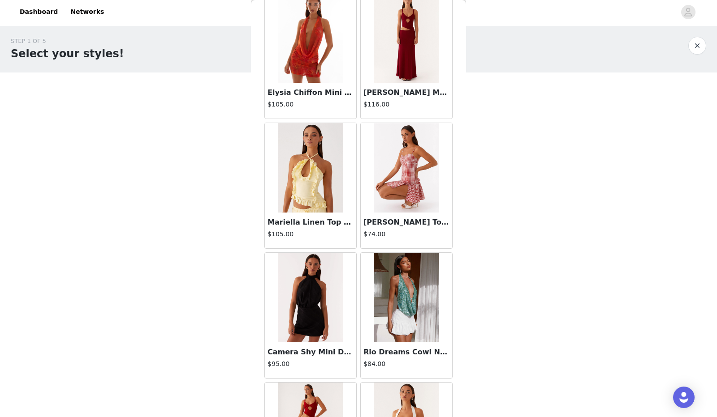
scroll to position [6134, 0]
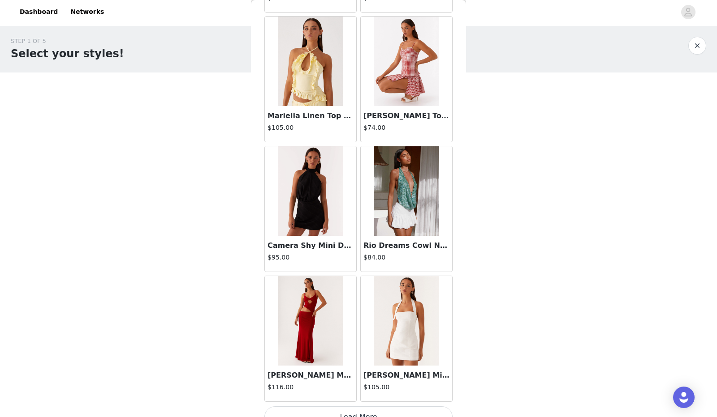
click at [370, 407] on button "Load More" at bounding box center [358, 418] width 188 height 22
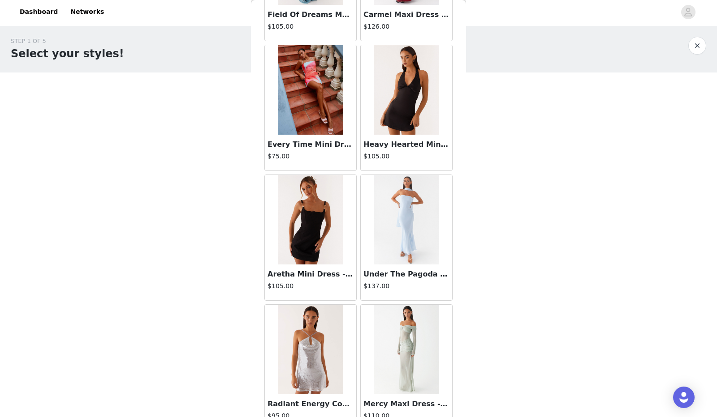
scroll to position [7430, 0]
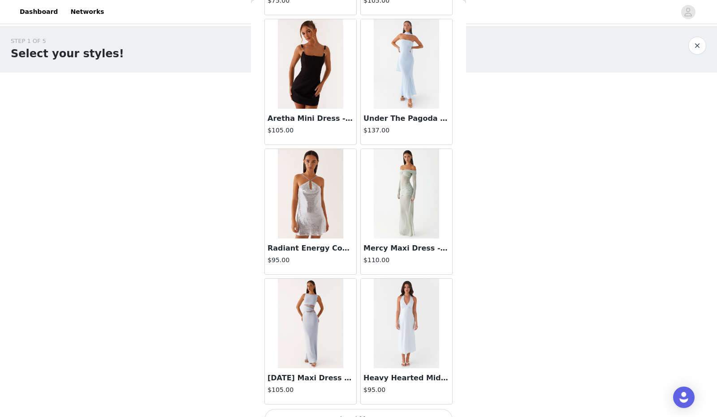
click at [348, 409] on button "Load More" at bounding box center [358, 420] width 188 height 22
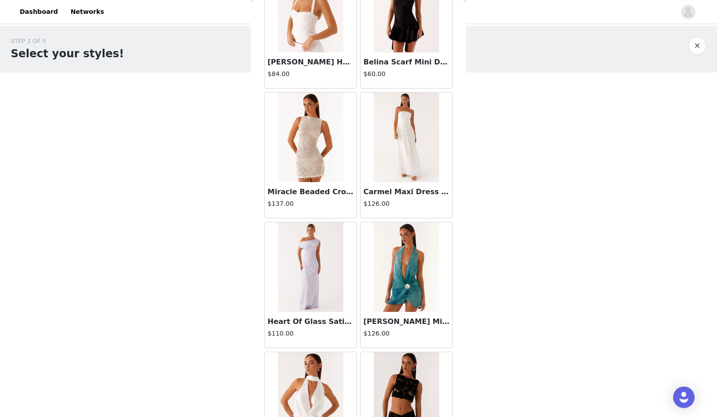
scroll to position [8726, 0]
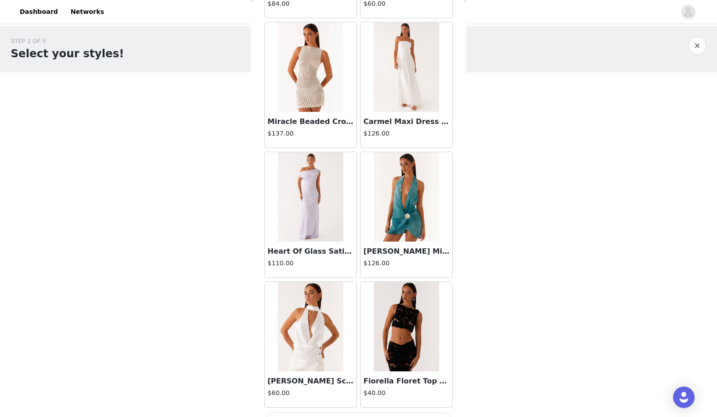
click at [305, 330] on img at bounding box center [310, 327] width 65 height 90
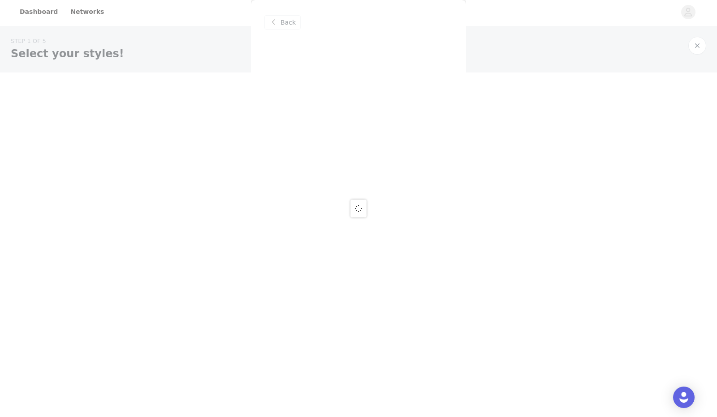
scroll to position [0, 0]
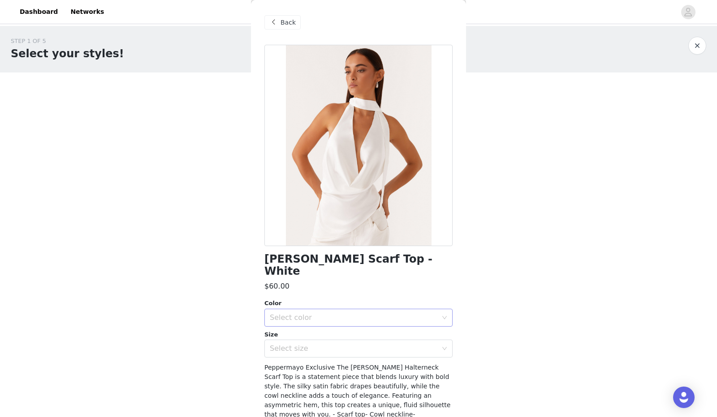
click at [305, 314] on div "Select color" at bounding box center [354, 318] width 168 height 9
click at [306, 319] on li "White" at bounding box center [354, 325] width 181 height 14
click at [296, 344] on div "Select size" at bounding box center [354, 348] width 168 height 9
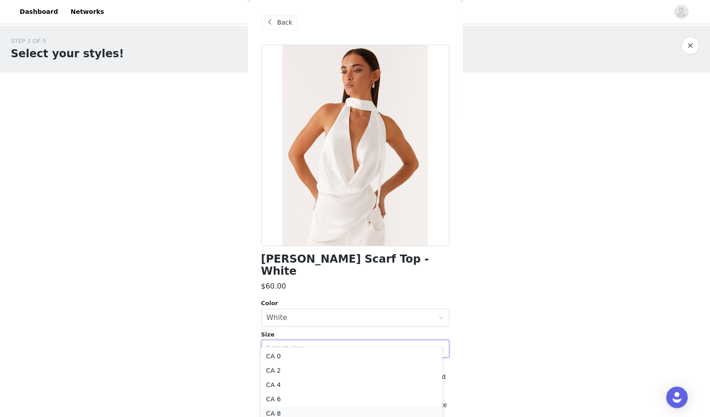
click at [285, 413] on li "CA 8" at bounding box center [351, 414] width 181 height 14
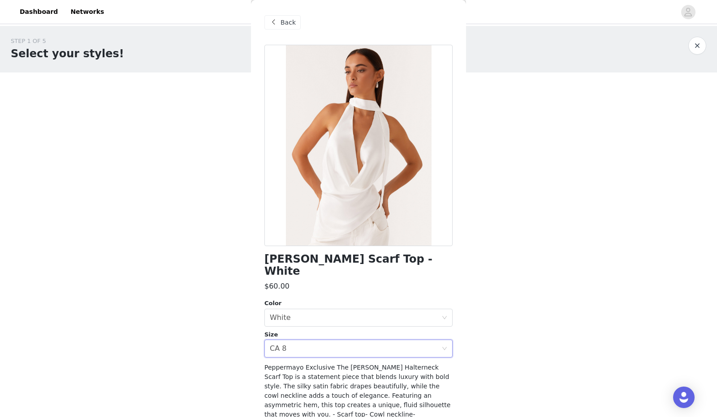
scroll to position [65, 0]
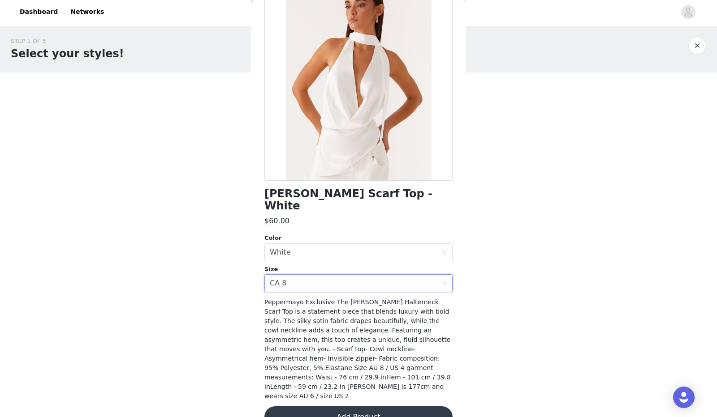
click at [365, 407] on button "Add Product" at bounding box center [358, 418] width 188 height 22
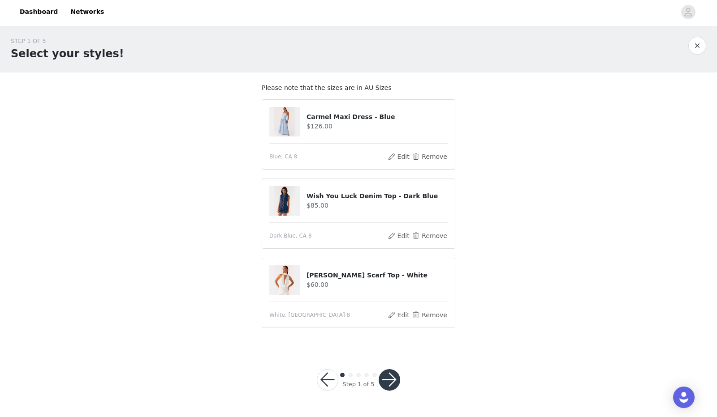
click at [290, 122] on img at bounding box center [285, 122] width 22 height 30
click at [400, 161] on button "Edit" at bounding box center [398, 156] width 23 height 11
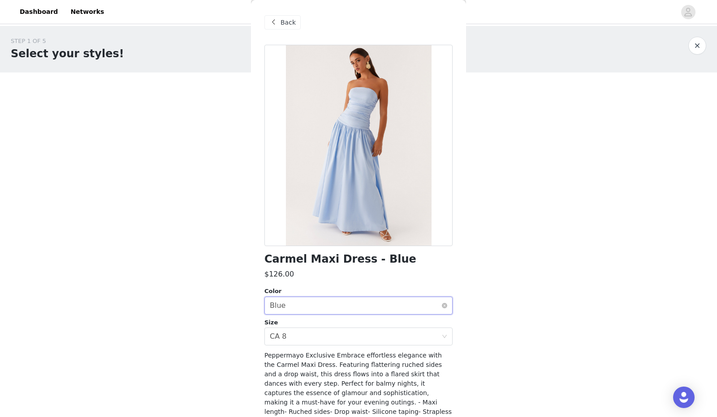
click at [299, 313] on div "Select color Blue" at bounding box center [356, 305] width 172 height 17
click at [292, 26] on span "Back" at bounding box center [287, 22] width 15 height 9
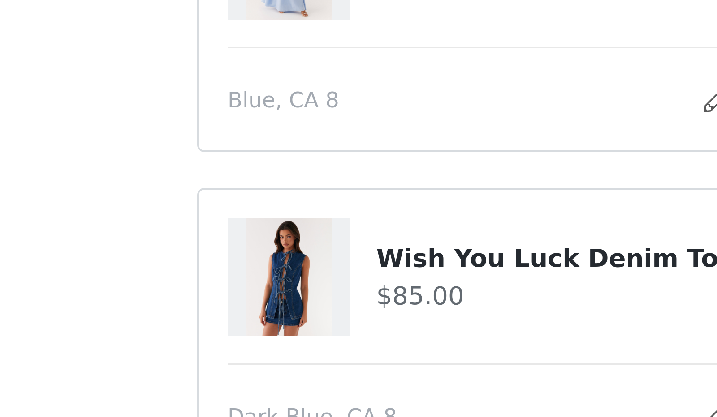
click at [283, 192] on img at bounding box center [285, 201] width 22 height 30
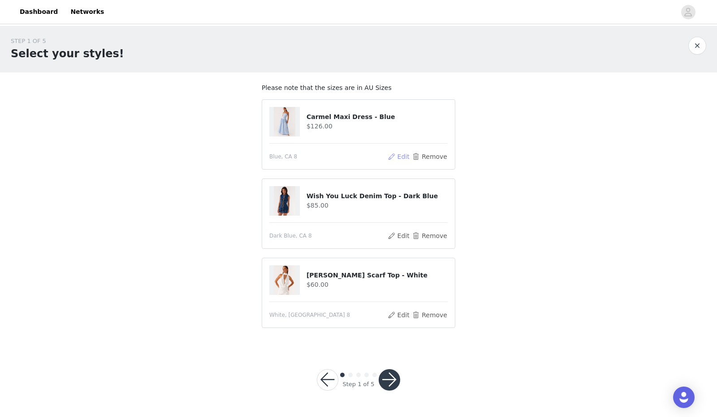
click at [400, 156] on button "Edit" at bounding box center [398, 156] width 23 height 11
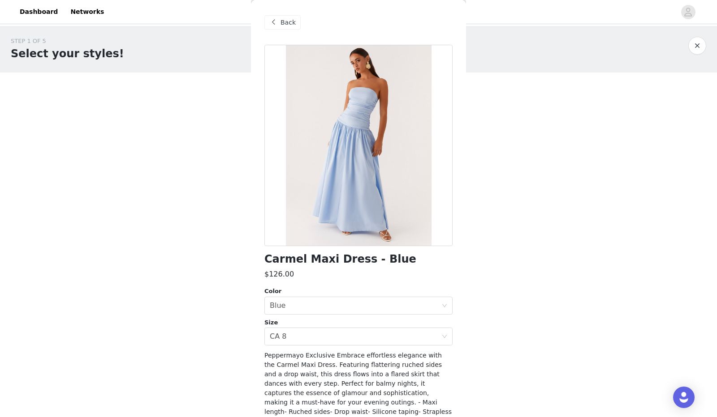
click at [286, 19] on span "Back" at bounding box center [287, 22] width 15 height 9
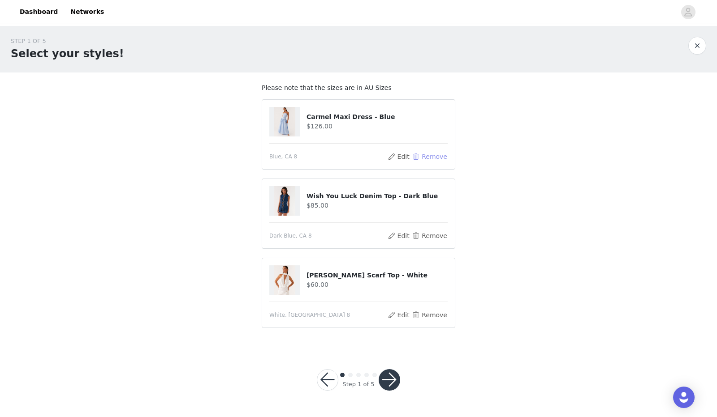
click at [429, 155] on button "Remove" at bounding box center [430, 156] width 36 height 11
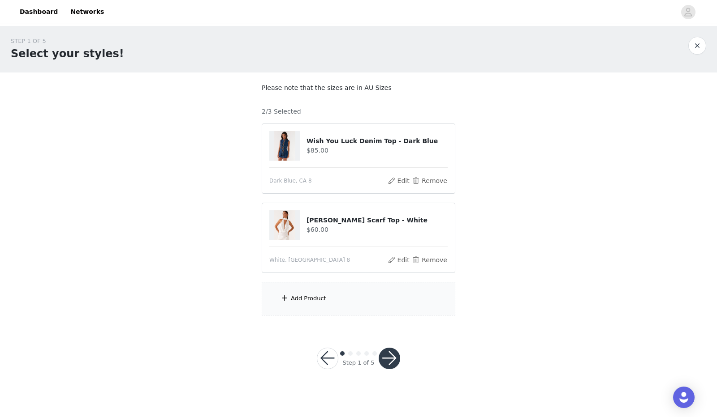
click at [349, 295] on div "Add Product" at bounding box center [359, 299] width 194 height 34
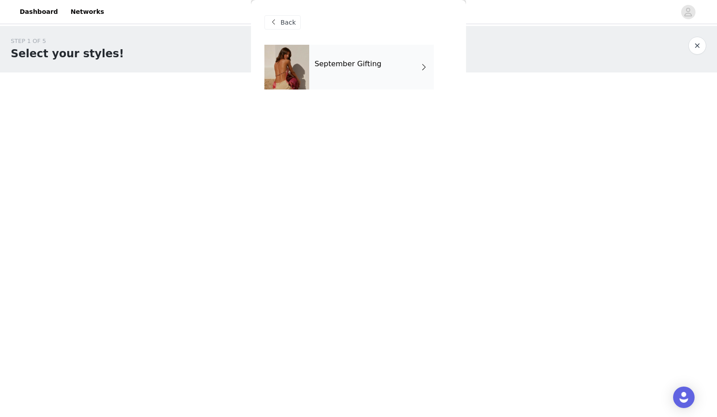
click at [355, 68] on h4 "September Gifting" at bounding box center [347, 64] width 67 height 8
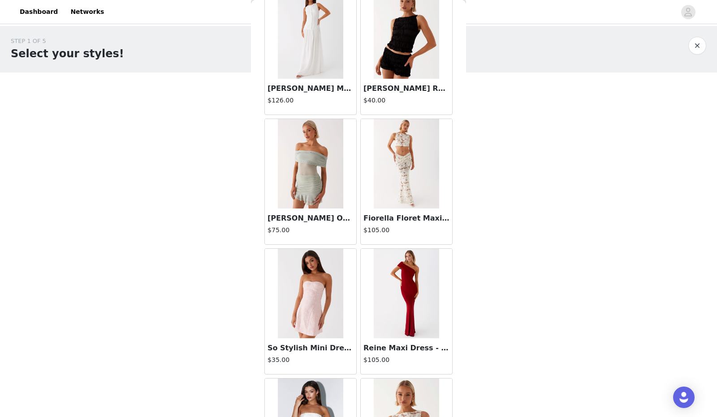
scroll to position [950, 0]
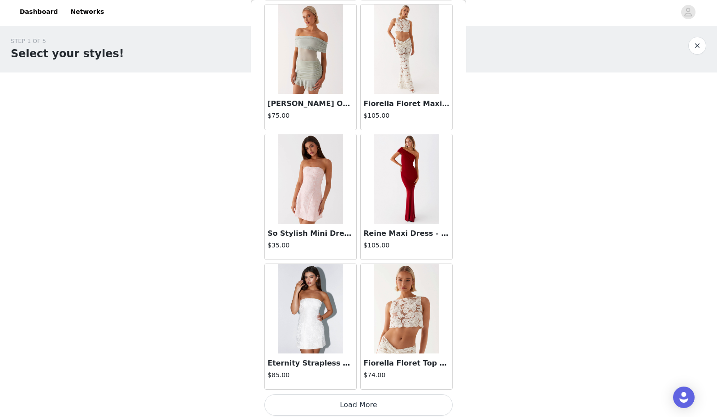
click at [366, 402] on button "Load More" at bounding box center [358, 406] width 188 height 22
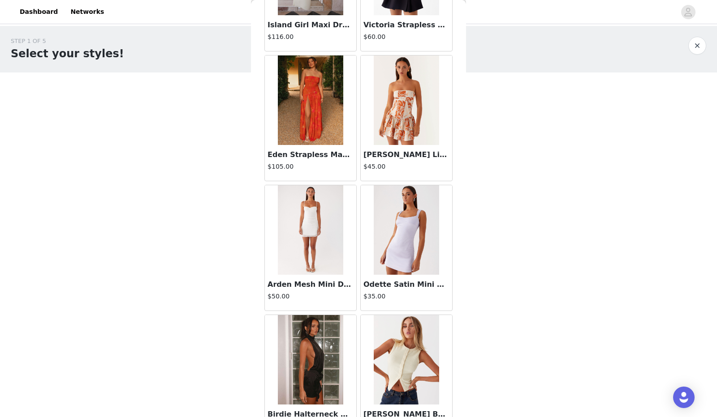
scroll to position [2246, 0]
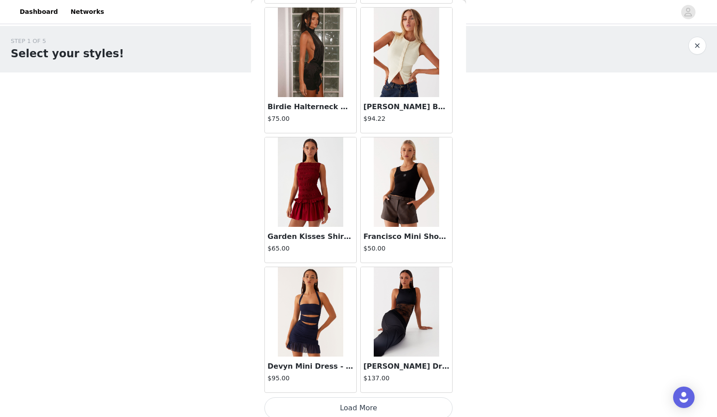
click at [336, 404] on button "Load More" at bounding box center [358, 409] width 188 height 22
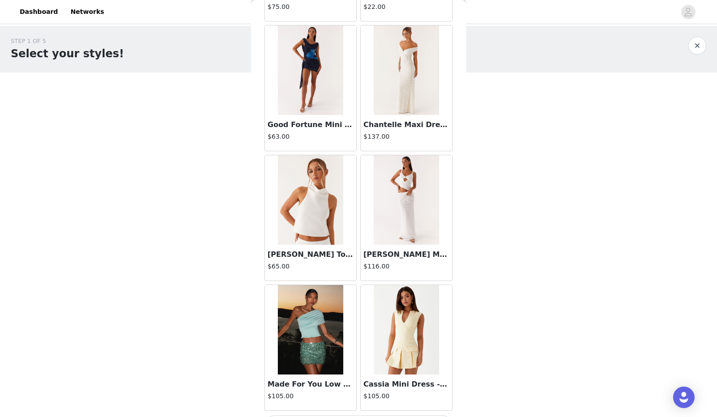
scroll to position [3542, 0]
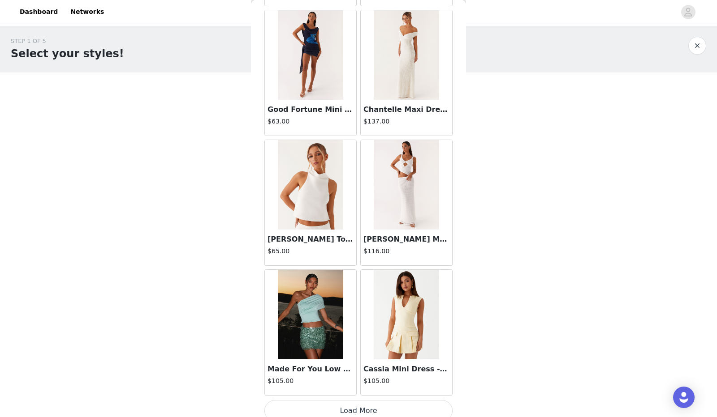
click at [380, 407] on button "Load More" at bounding box center [358, 411] width 188 height 22
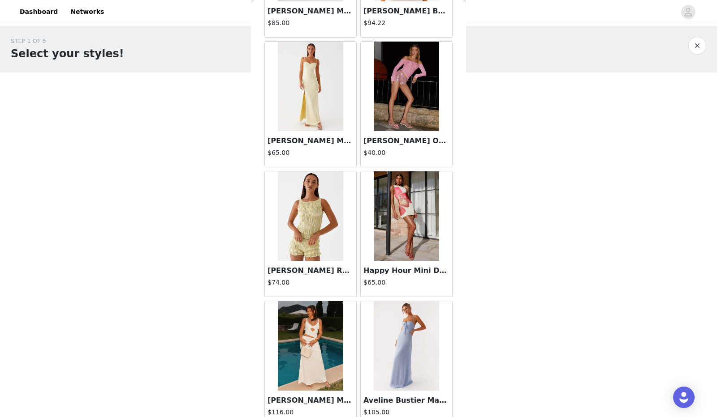
scroll to position [4838, 0]
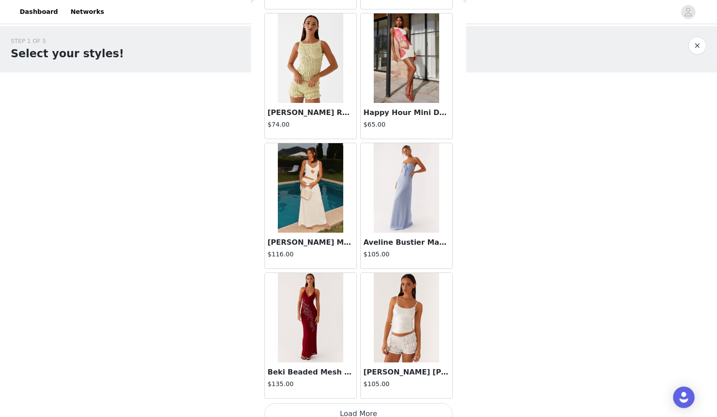
click at [364, 404] on button "Load More" at bounding box center [358, 415] width 188 height 22
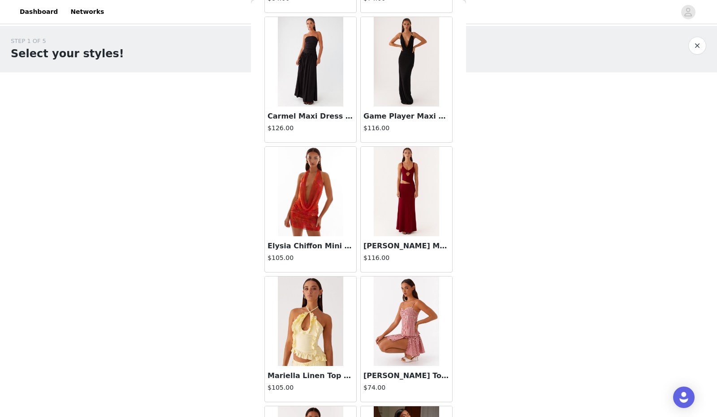
scroll to position [6134, 0]
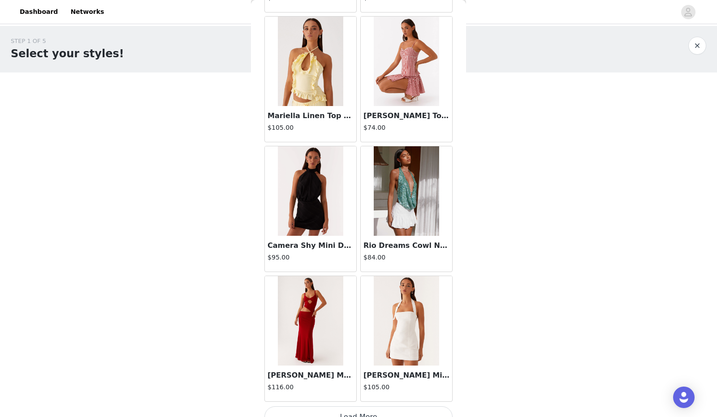
click at [344, 407] on button "Load More" at bounding box center [358, 418] width 188 height 22
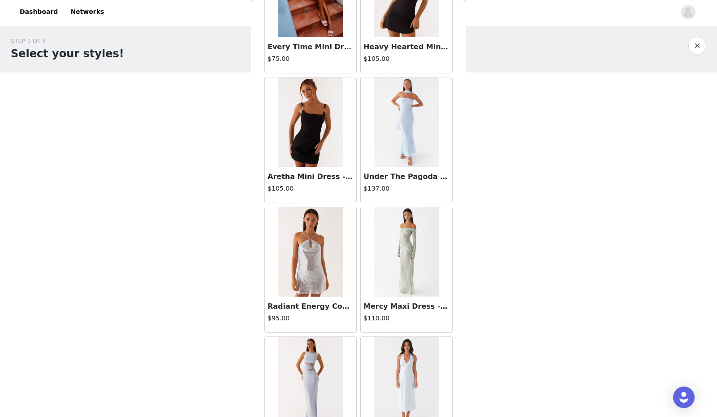
scroll to position [7430, 0]
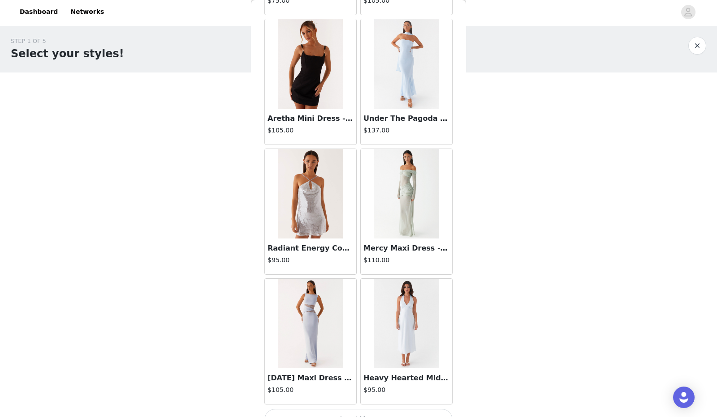
click at [388, 409] on button "Load More" at bounding box center [358, 420] width 188 height 22
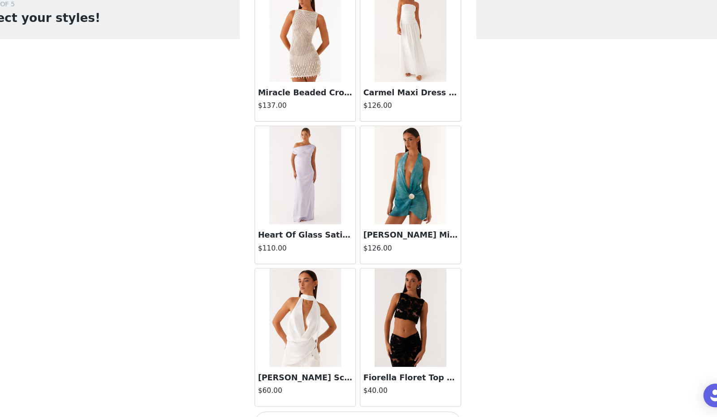
scroll to position [0, 0]
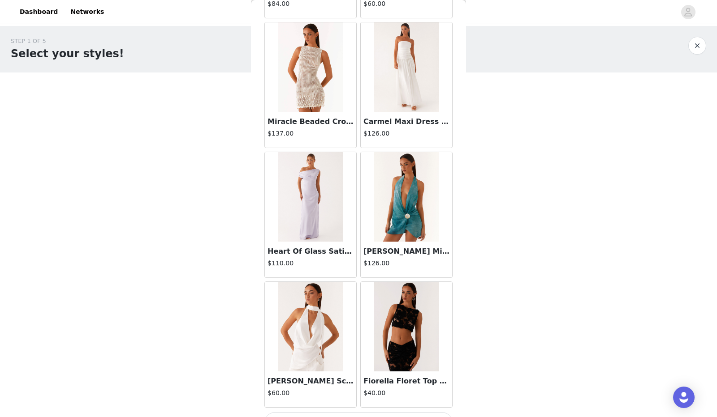
click at [368, 413] on button "Load More" at bounding box center [358, 424] width 188 height 22
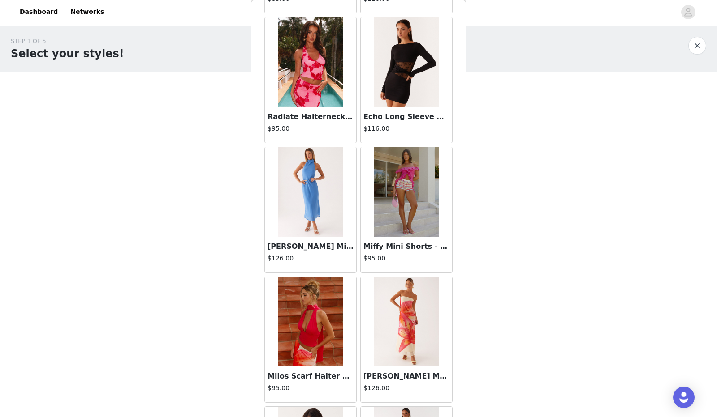
scroll to position [10022, 0]
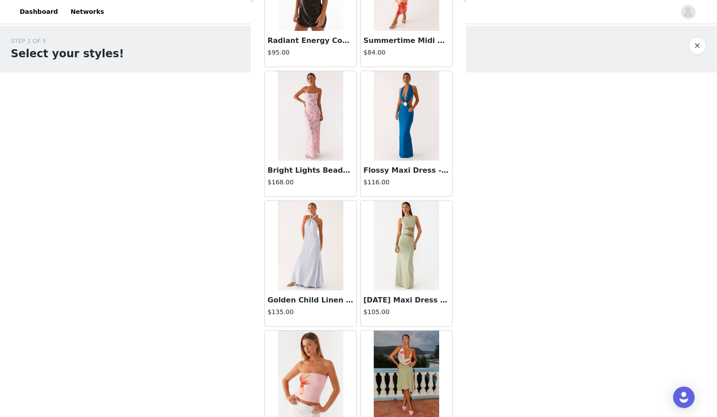
scroll to position [11318, 0]
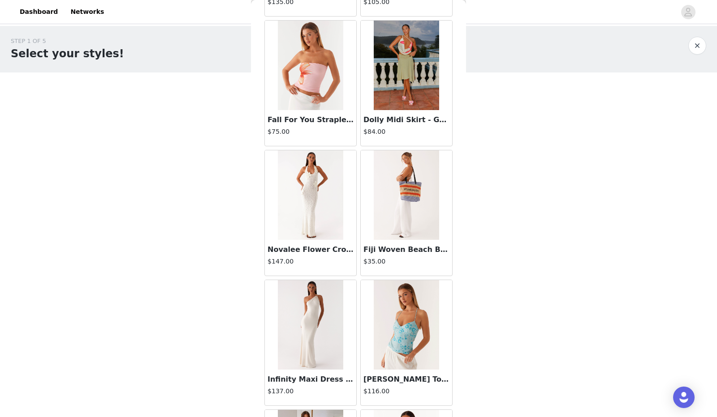
scroll to position [11603, 0]
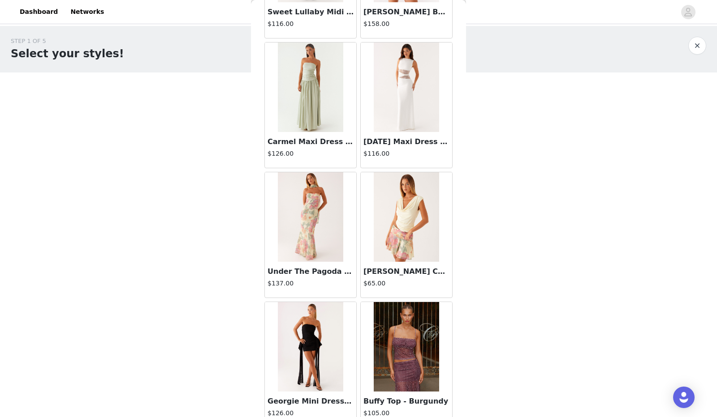
scroll to position [13910, 0]
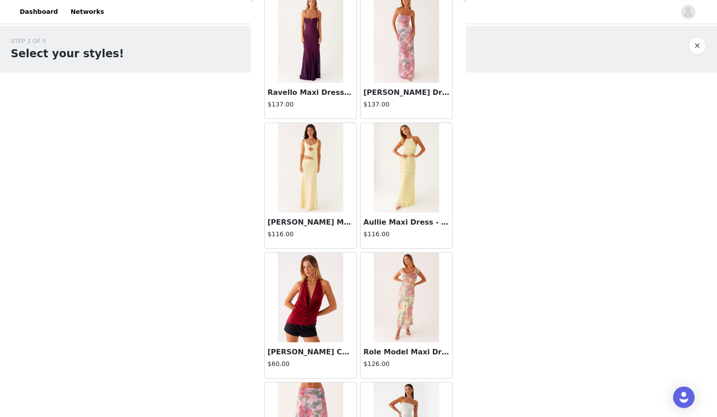
scroll to position [15206, 0]
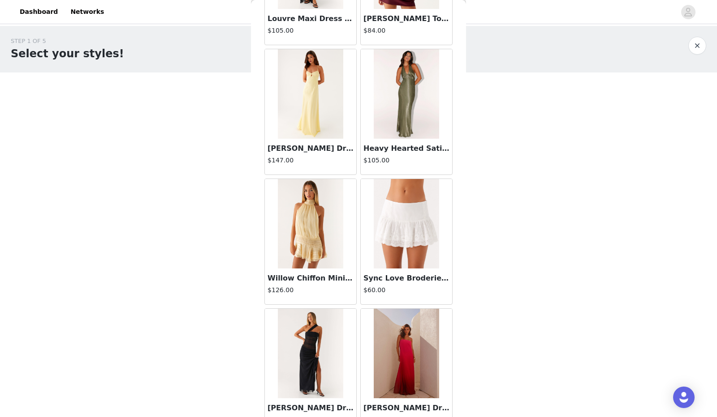
scroll to position [16502, 0]
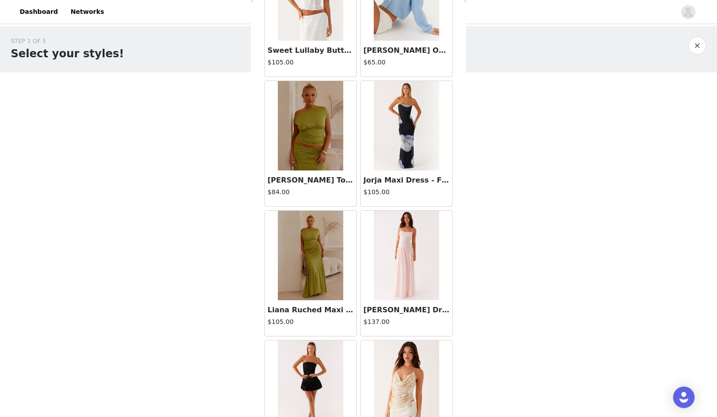
scroll to position [17798, 0]
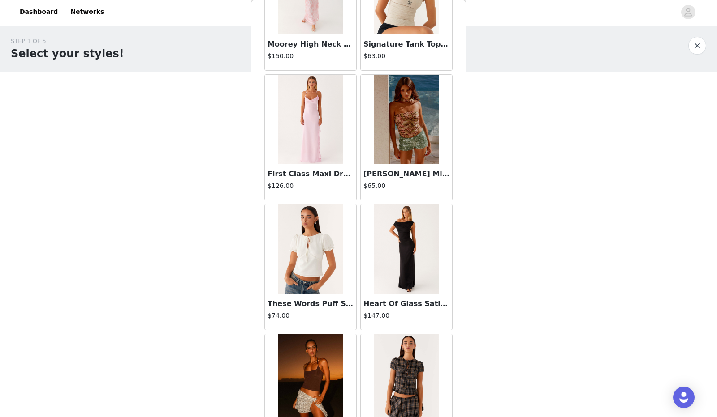
scroll to position [19094, 0]
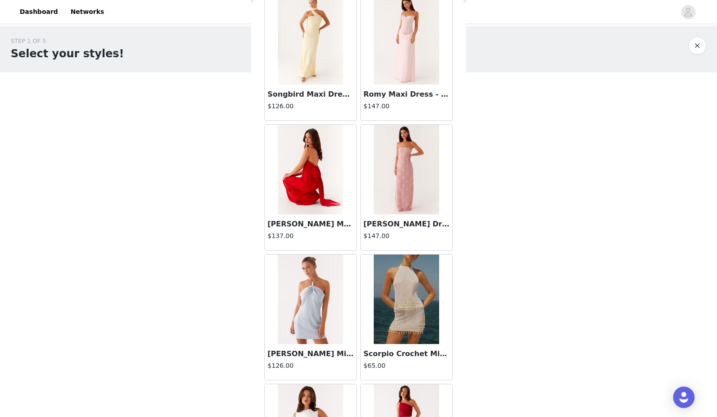
scroll to position [20390, 0]
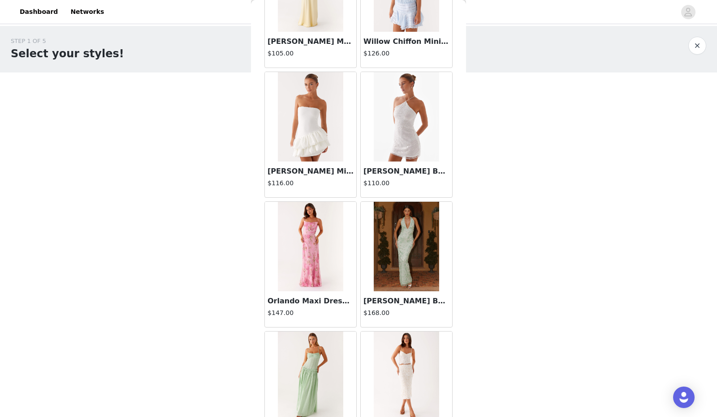
scroll to position [21686, 0]
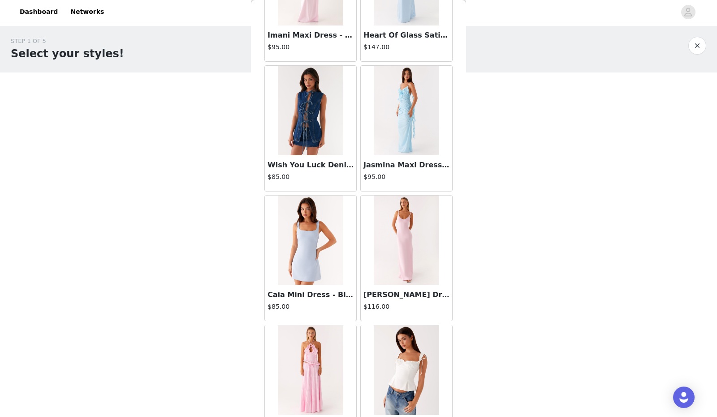
scroll to position [22982, 0]
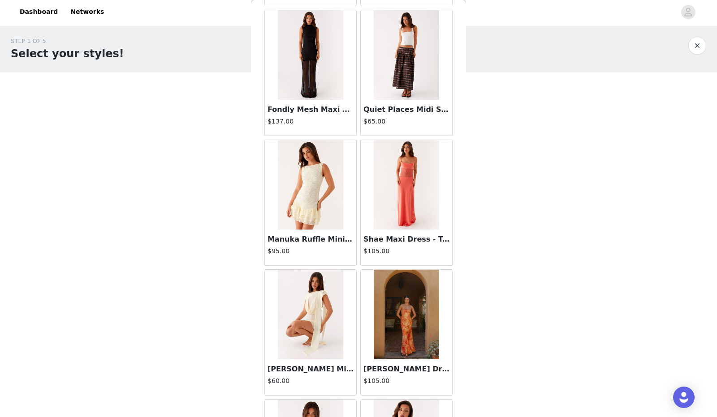
scroll to position [24278, 0]
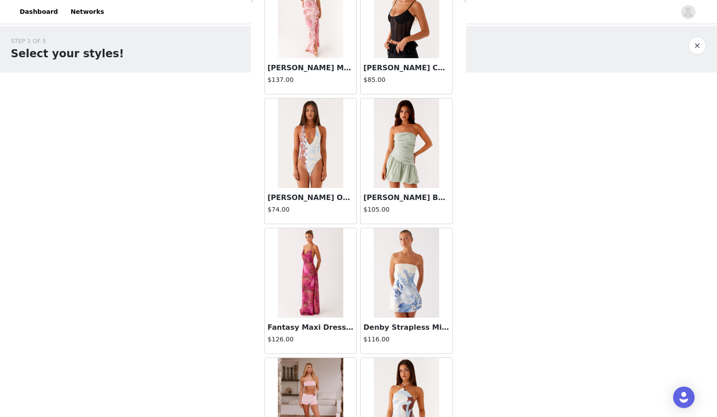
scroll to position [25574, 0]
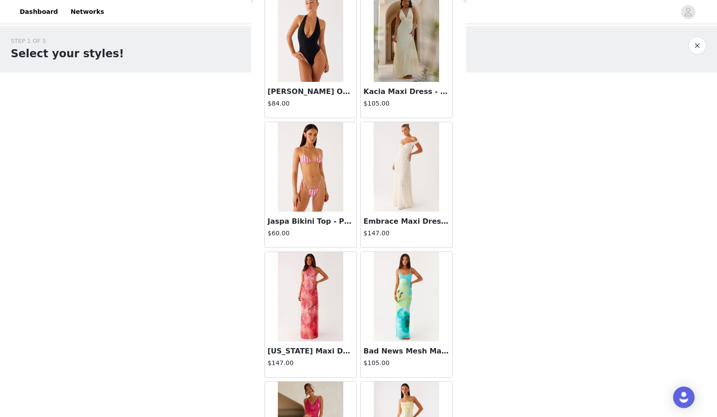
scroll to position [26870, 0]
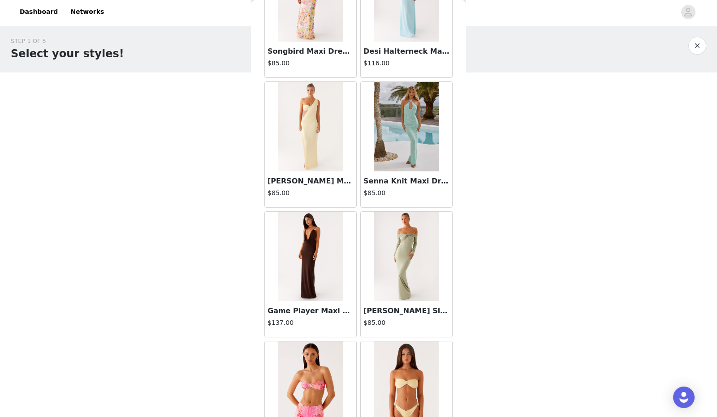
scroll to position [28166, 0]
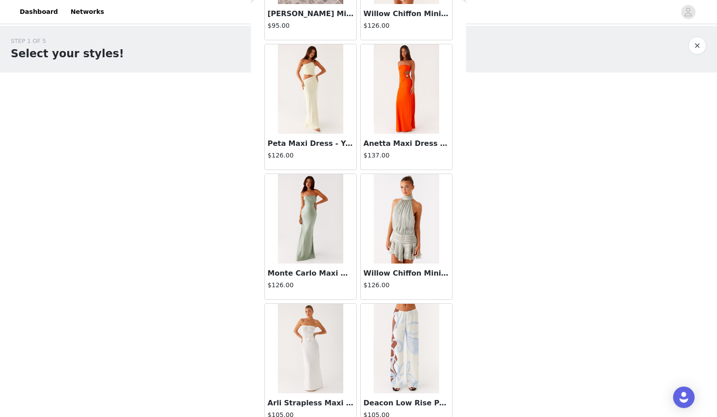
scroll to position [29462, 0]
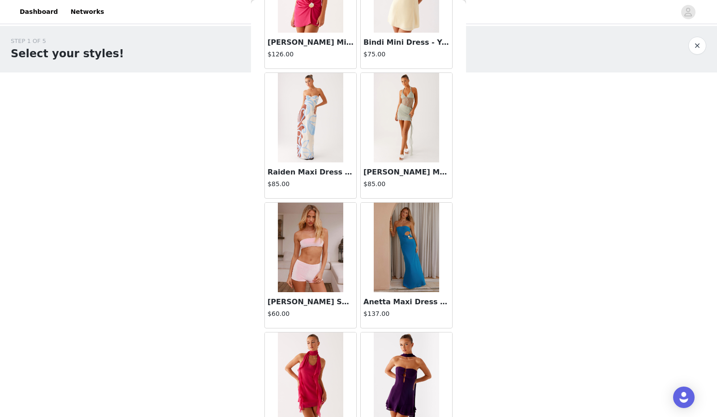
scroll to position [30758, 0]
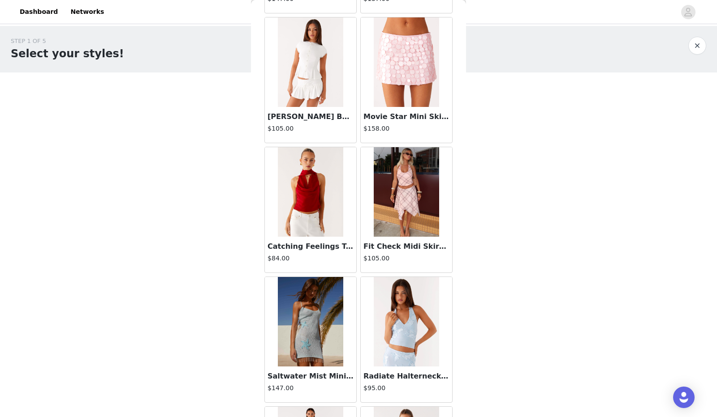
scroll to position [32054, 0]
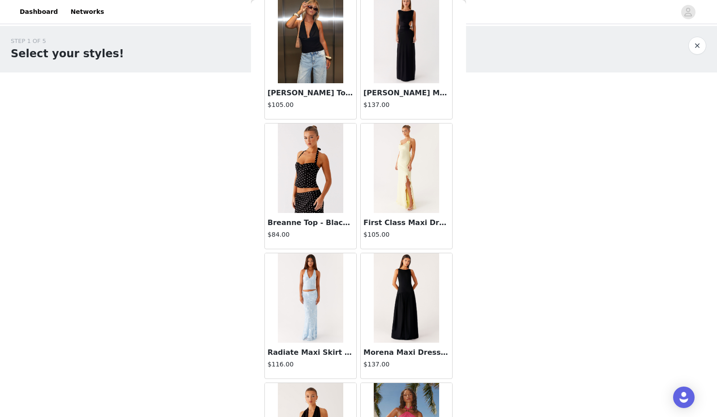
scroll to position [33350, 0]
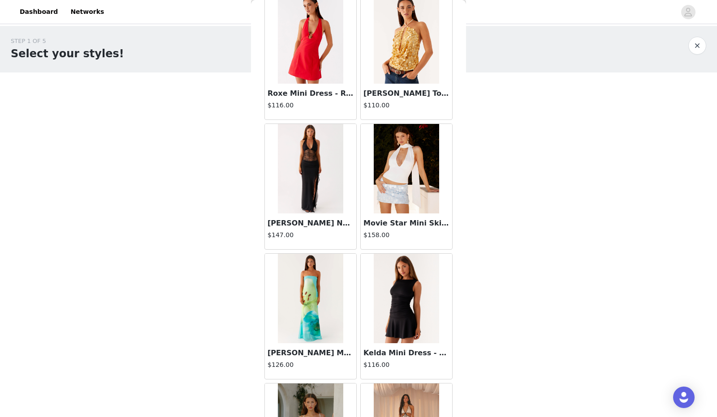
scroll to position [34646, 0]
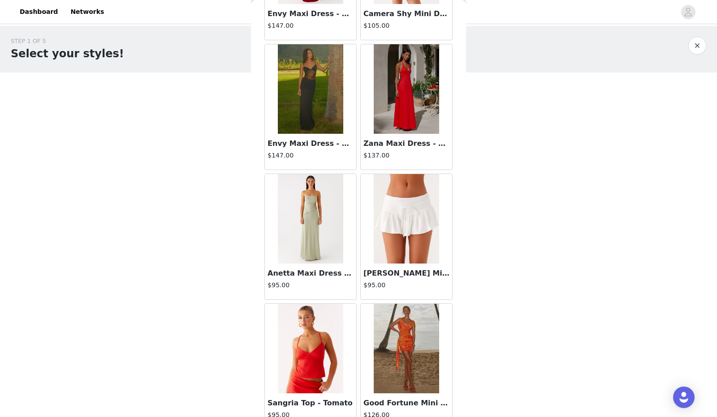
scroll to position [35942, 0]
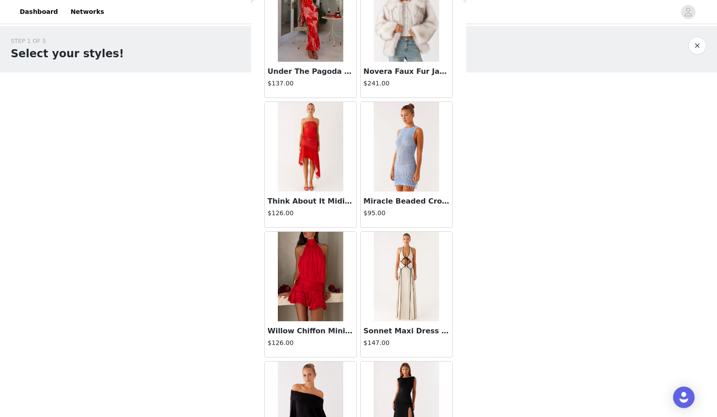
scroll to position [37238, 0]
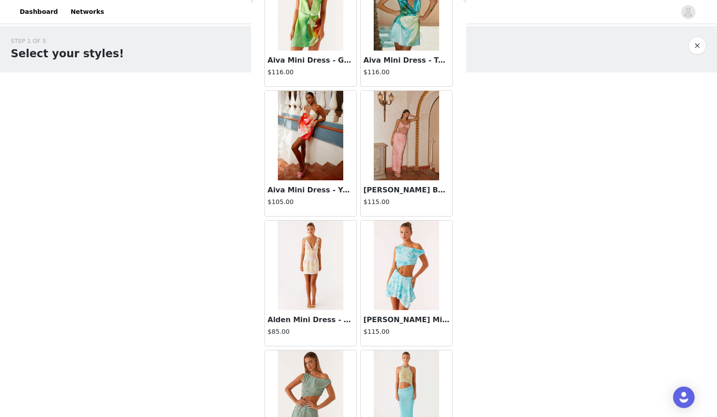
scroll to position [38533, 0]
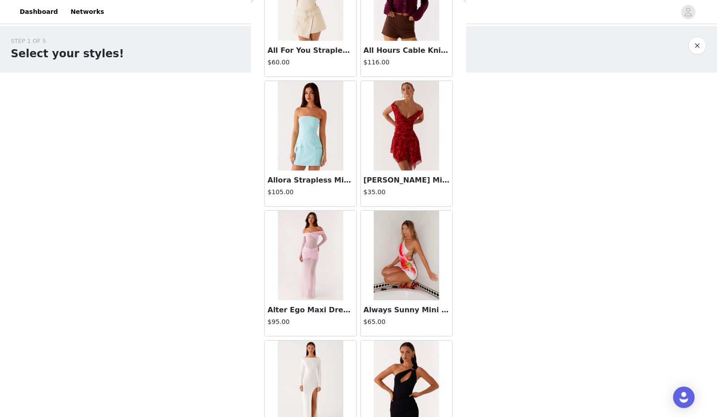
scroll to position [39830, 0]
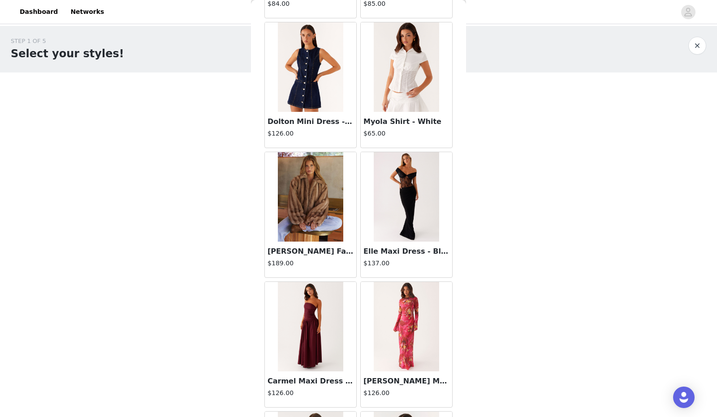
scroll to position [17393, 0]
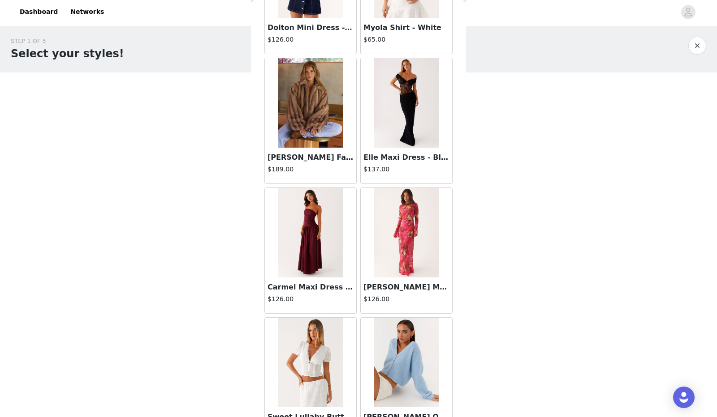
click at [316, 195] on img at bounding box center [310, 233] width 65 height 90
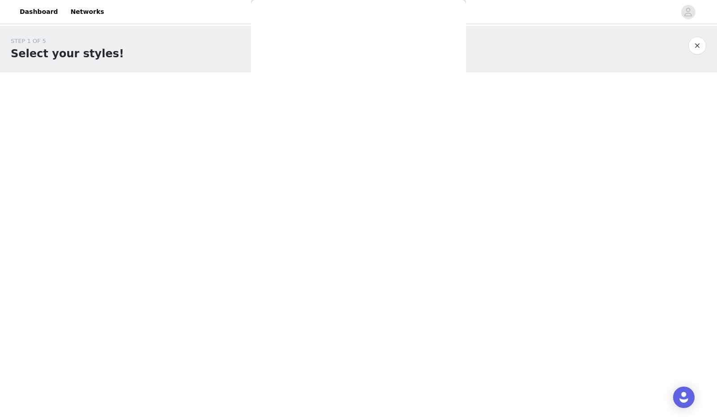
scroll to position [75, 0]
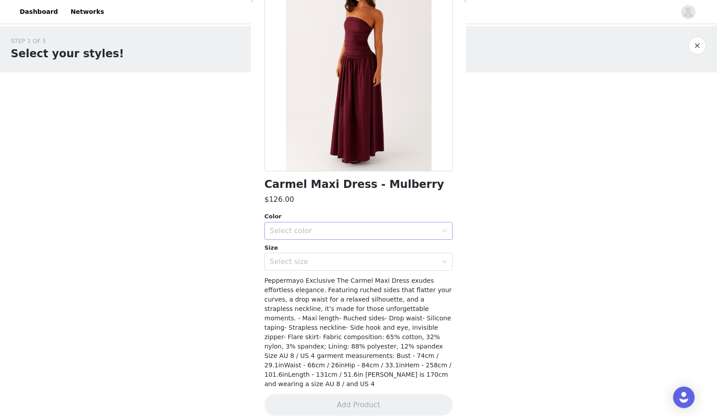
click at [296, 238] on div "Select color" at bounding box center [356, 231] width 172 height 17
click at [294, 254] on li "Mulberry" at bounding box center [354, 250] width 181 height 14
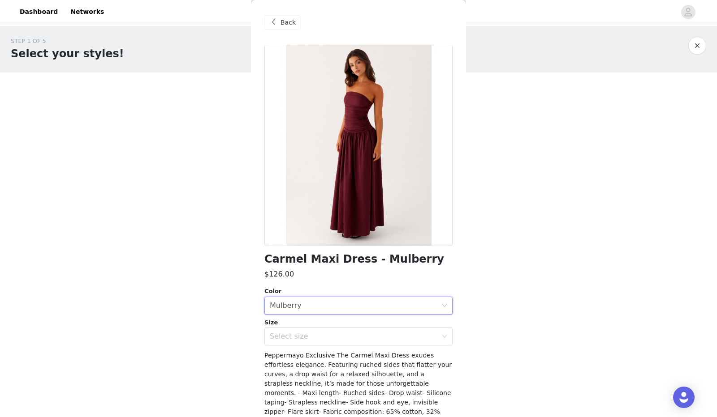
scroll to position [0, 0]
click at [288, 20] on span "Back" at bounding box center [287, 21] width 15 height 9
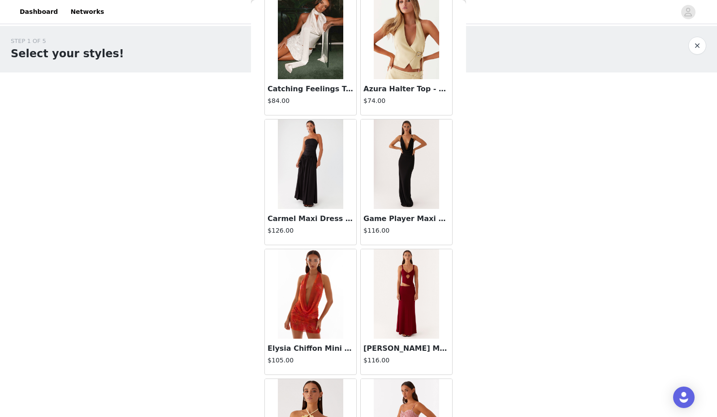
scroll to position [5773, 0]
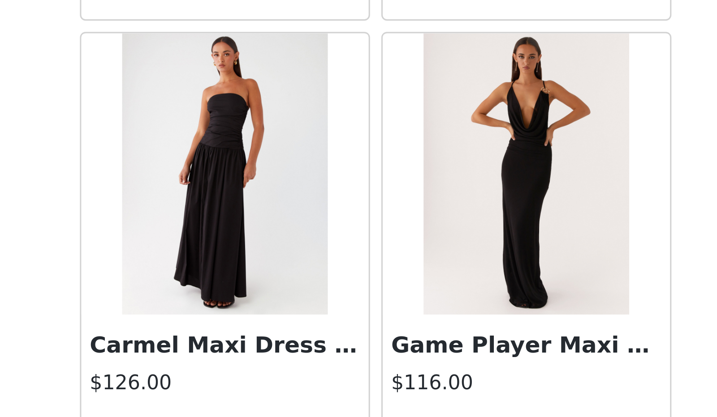
click at [312, 163] on img at bounding box center [310, 163] width 65 height 90
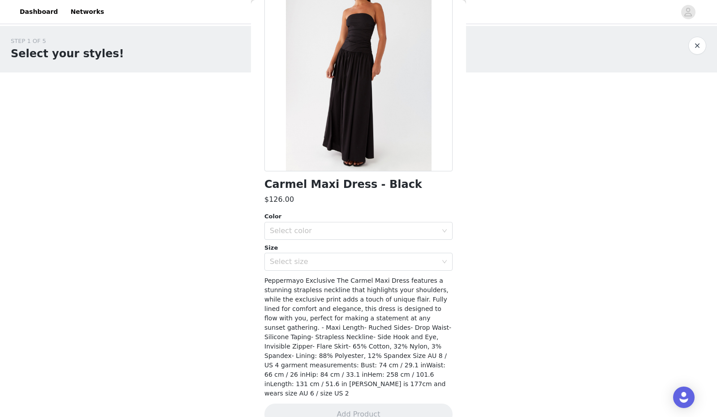
scroll to position [0, 0]
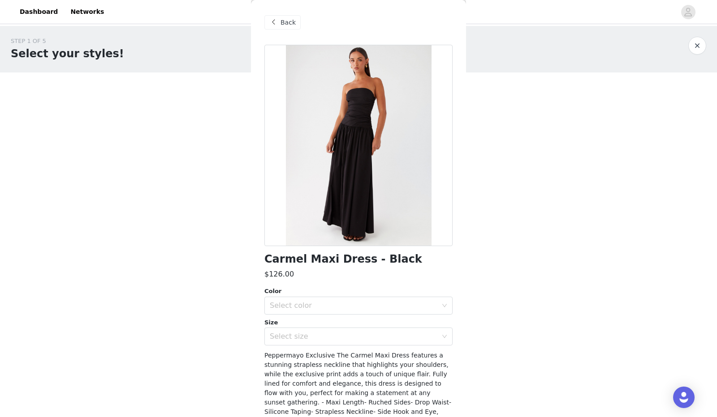
click at [283, 17] on div "Back" at bounding box center [282, 22] width 36 height 14
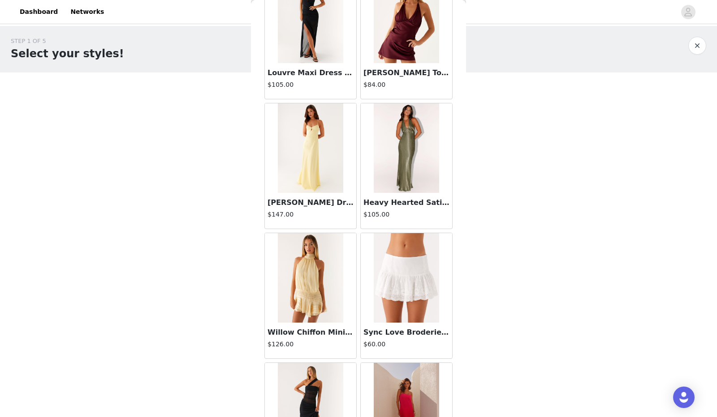
scroll to position [16335, 0]
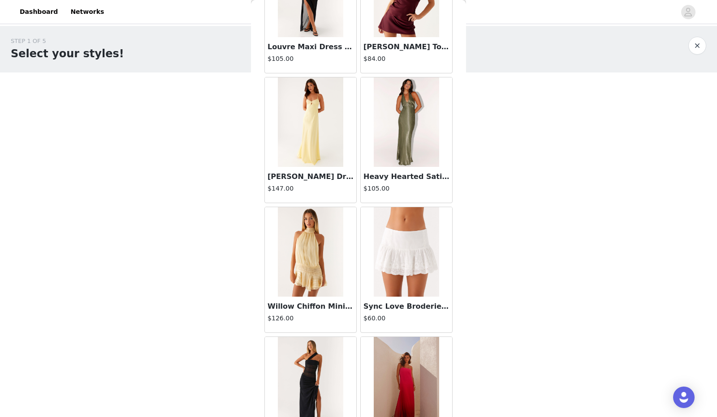
click at [305, 234] on img at bounding box center [310, 252] width 65 height 90
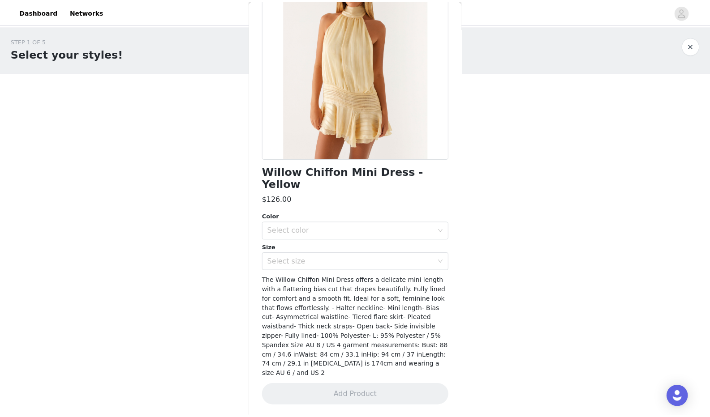
scroll to position [65, 0]
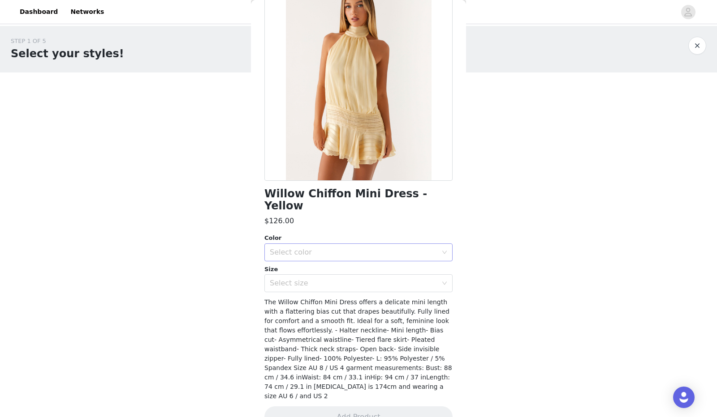
click at [300, 248] on div "Select color" at bounding box center [354, 252] width 168 height 9
click at [298, 258] on li "Yellow" at bounding box center [354, 260] width 181 height 14
click at [291, 279] on div "Select size" at bounding box center [354, 283] width 168 height 9
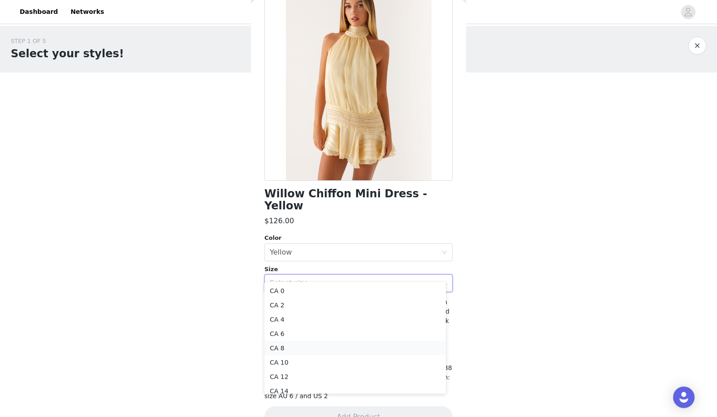
click at [288, 348] on li "CA 8" at bounding box center [354, 348] width 181 height 14
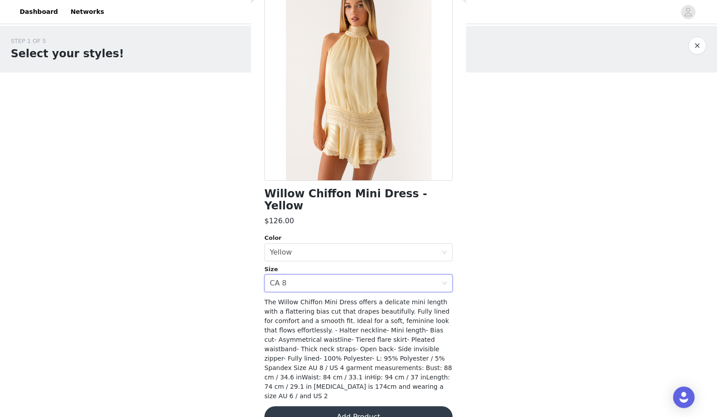
click at [334, 407] on button "Add Product" at bounding box center [358, 418] width 188 height 22
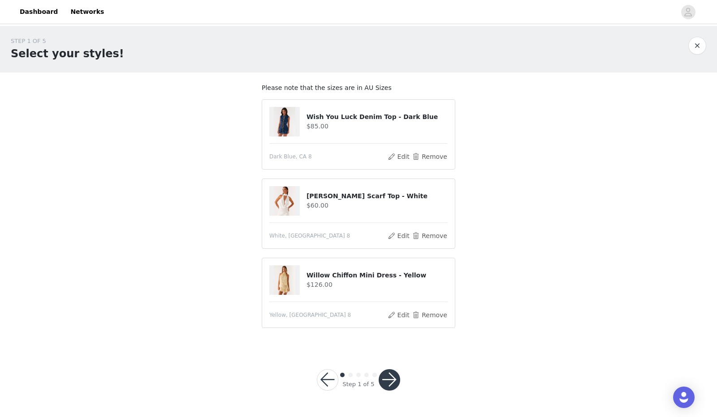
click at [386, 378] on button "button" at bounding box center [389, 381] width 22 height 22
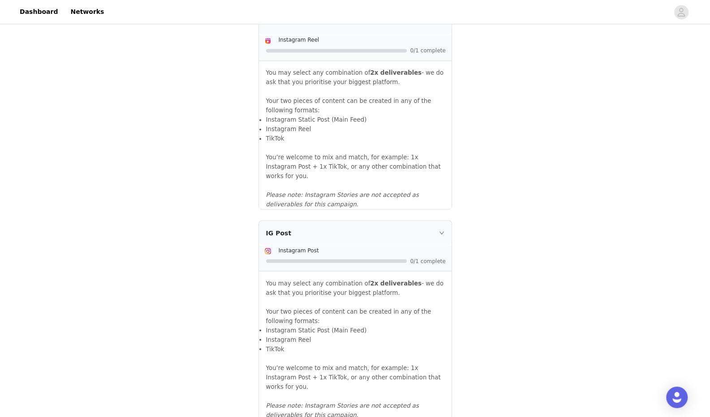
scroll to position [836, 0]
click at [444, 222] on div "IG Post" at bounding box center [355, 232] width 193 height 24
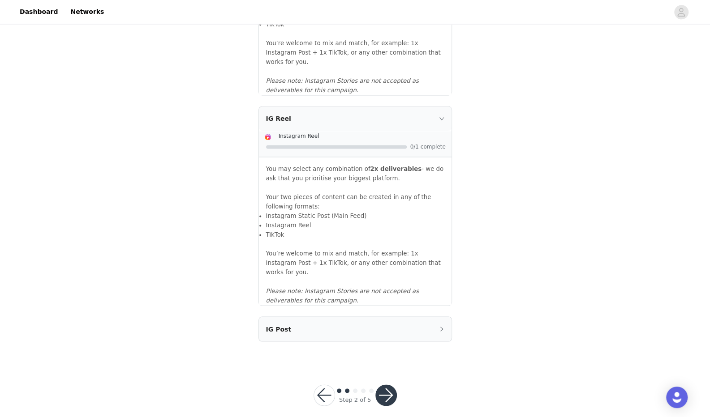
click at [441, 322] on div "IG Post" at bounding box center [355, 329] width 193 height 24
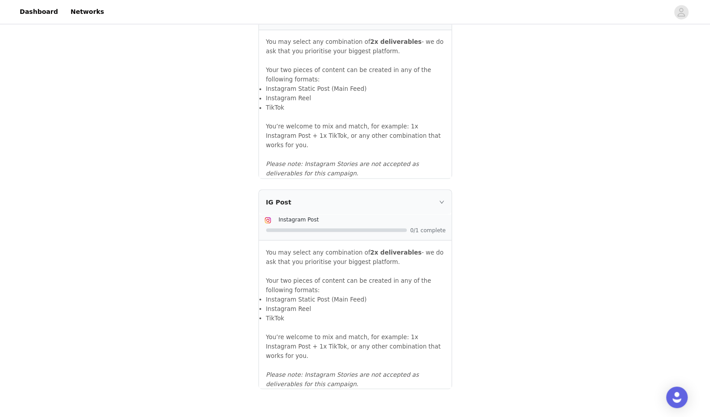
scroll to position [904, 0]
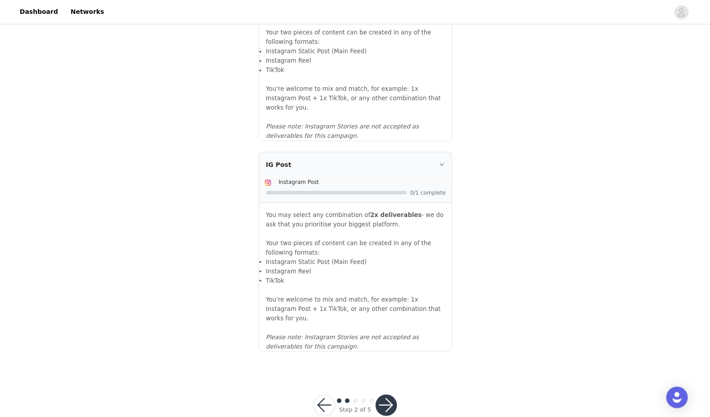
click at [380, 395] on button "button" at bounding box center [386, 406] width 22 height 22
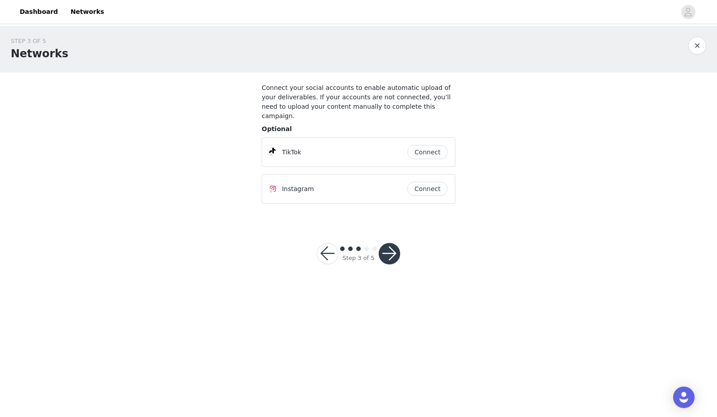
click at [423, 148] on button "Connect" at bounding box center [427, 152] width 40 height 14
click at [427, 182] on button "Connect" at bounding box center [427, 189] width 40 height 14
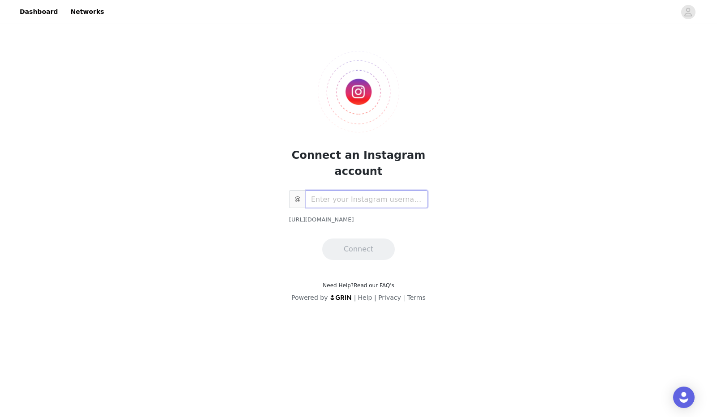
click at [387, 195] on input "text" at bounding box center [366, 199] width 122 height 18
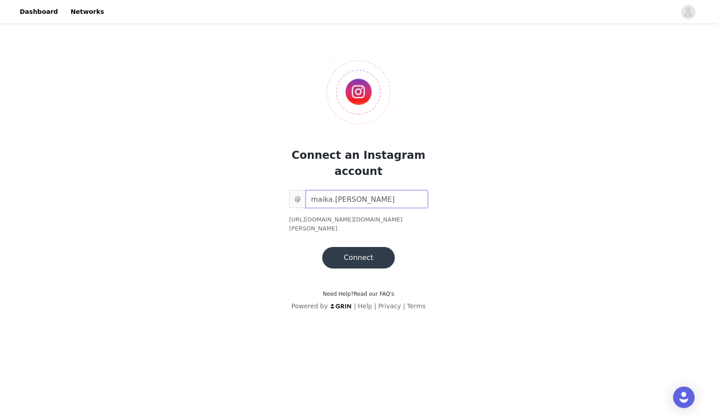
type input "maika.bellavance"
click at [371, 250] on button "Connect" at bounding box center [358, 258] width 73 height 22
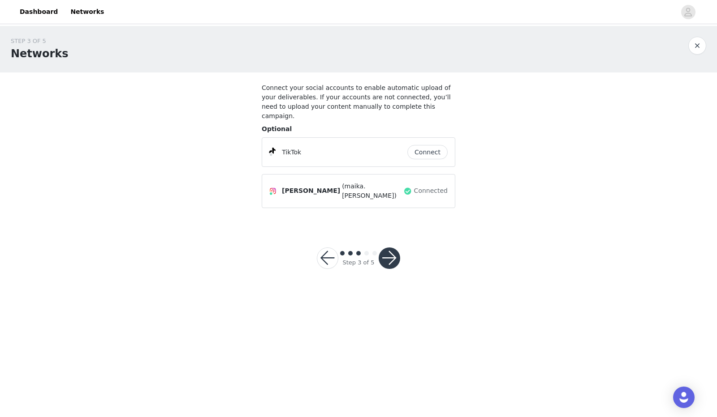
click at [427, 145] on button "Connect" at bounding box center [427, 152] width 40 height 14
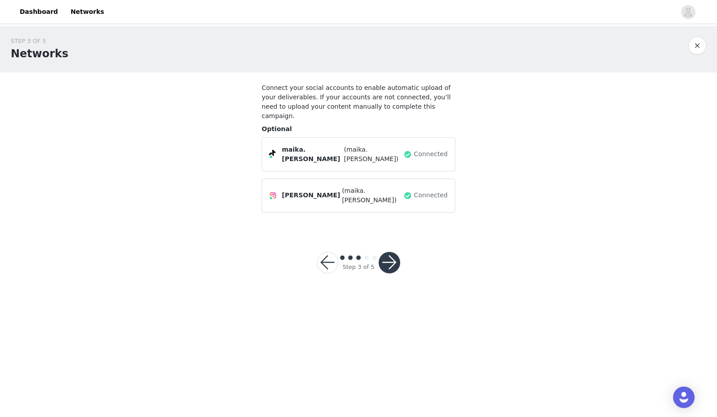
click at [391, 252] on button "button" at bounding box center [389, 263] width 22 height 22
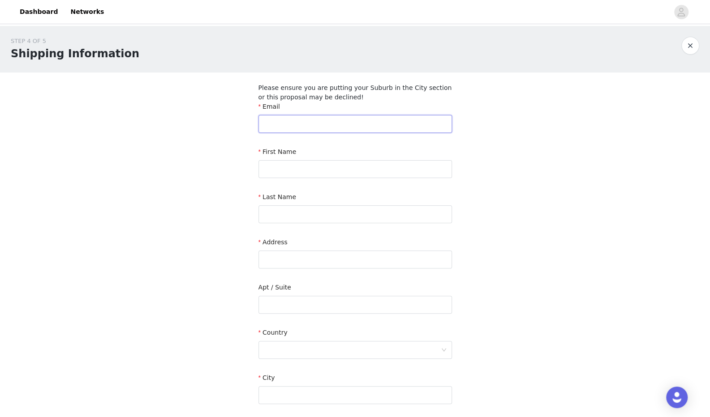
click at [344, 131] on input "text" at bounding box center [355, 124] width 194 height 18
click at [469, 111] on div "STEP 4 OF 5 Shipping Information Please ensure you are putting your Suburb in t…" at bounding box center [355, 273] width 710 height 494
click at [434, 117] on input "text" at bounding box center [355, 124] width 194 height 18
type input "bellavancemaika@gmail.com"
click at [532, 158] on div "STEP 4 OF 5 Shipping Information Please ensure you are putting your Suburb in t…" at bounding box center [355, 273] width 710 height 494
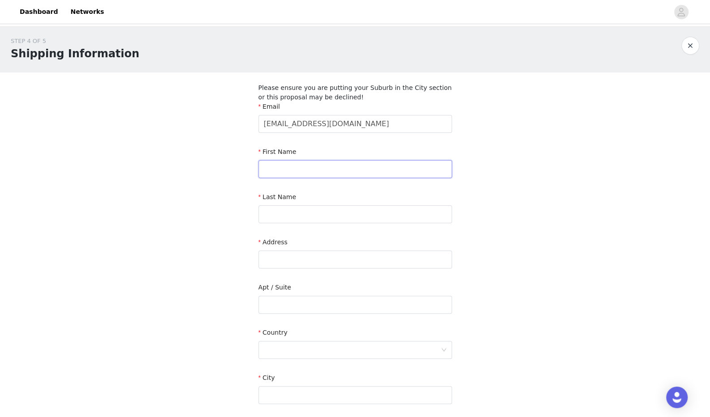
click at [371, 172] on input "text" at bounding box center [355, 169] width 194 height 18
type input "Maïka"
click at [265, 206] on input "text" at bounding box center [355, 215] width 194 height 18
type input "Bellavance"
click at [215, 188] on div "STEP 4 OF 5 Shipping Information Please ensure you are putting your Suburb in t…" at bounding box center [355, 273] width 710 height 494
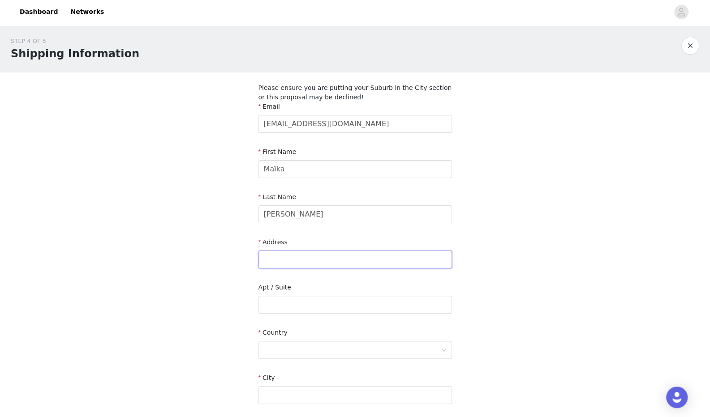
click at [289, 256] on input "text" at bounding box center [355, 260] width 194 height 18
type input "2445 chemin Sainte-Foy"
click at [285, 298] on input "text" at bounding box center [355, 305] width 194 height 18
type input "8"
click at [276, 349] on div at bounding box center [352, 350] width 177 height 17
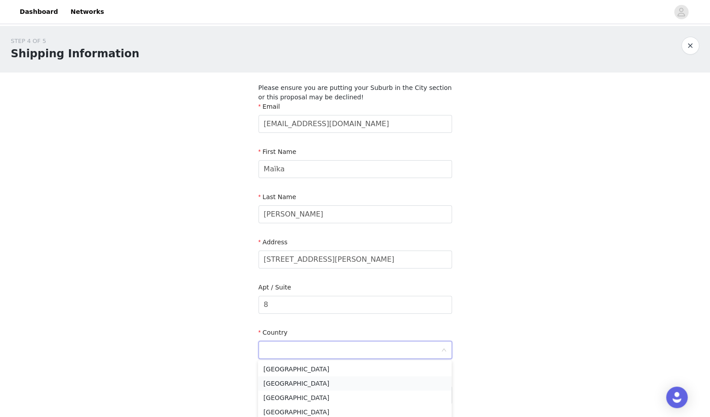
click at [280, 384] on li "Canada" at bounding box center [355, 384] width 194 height 14
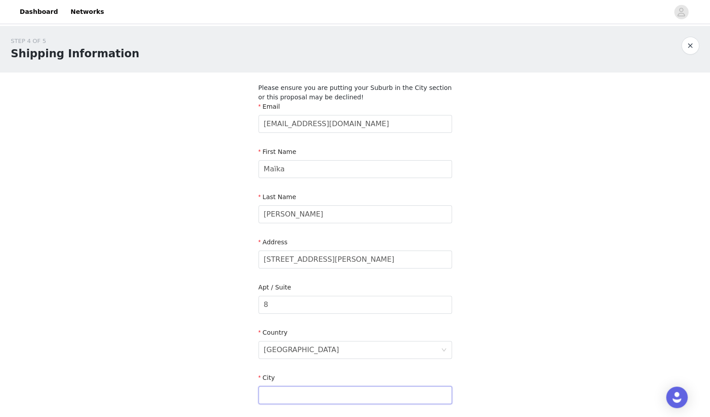
click at [272, 399] on input "text" at bounding box center [355, 396] width 194 height 18
type input "q"
type input "Quebec"
click at [229, 353] on div "STEP 4 OF 5 Shipping Information Please ensure you are putting your Suburb in t…" at bounding box center [355, 295] width 710 height 539
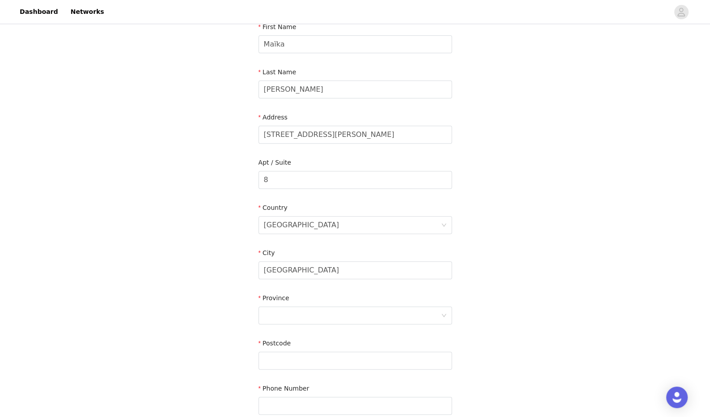
scroll to position [129, 0]
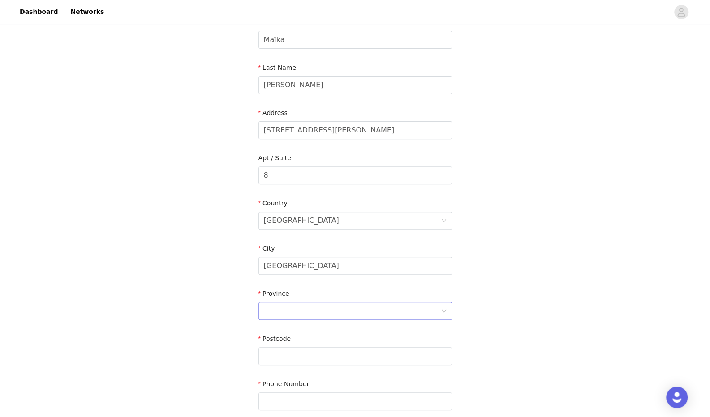
click at [264, 315] on div at bounding box center [352, 311] width 177 height 17
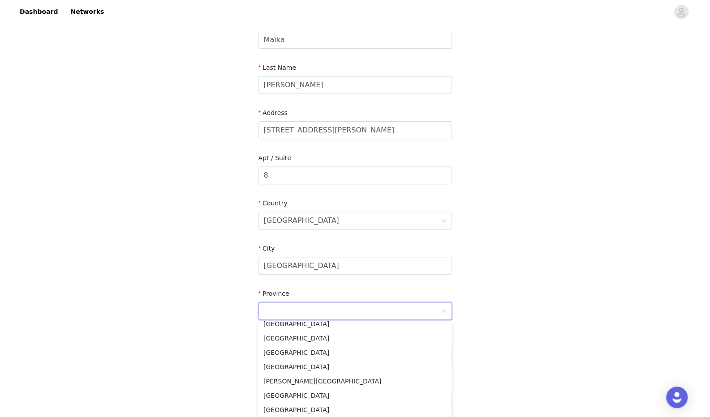
scroll to position [73, 0]
click at [284, 403] on li "Quebec" at bounding box center [355, 400] width 194 height 14
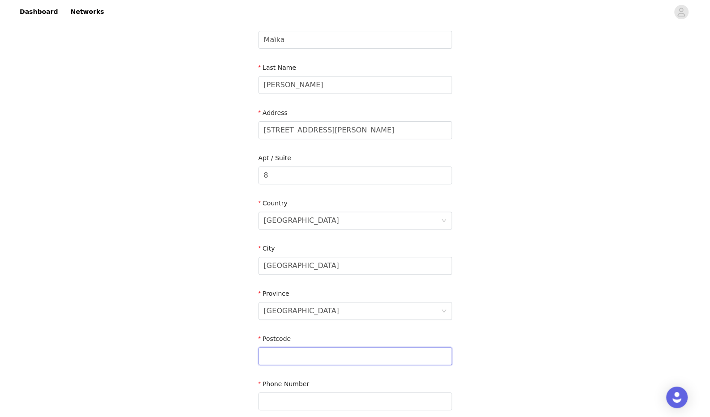
click at [277, 360] on input "text" at bounding box center [355, 357] width 194 height 18
type input "G1V 1T4"
click at [209, 284] on div "STEP 4 OF 5 Shipping Information Please ensure you are putting your Suburb in t…" at bounding box center [355, 166] width 710 height 539
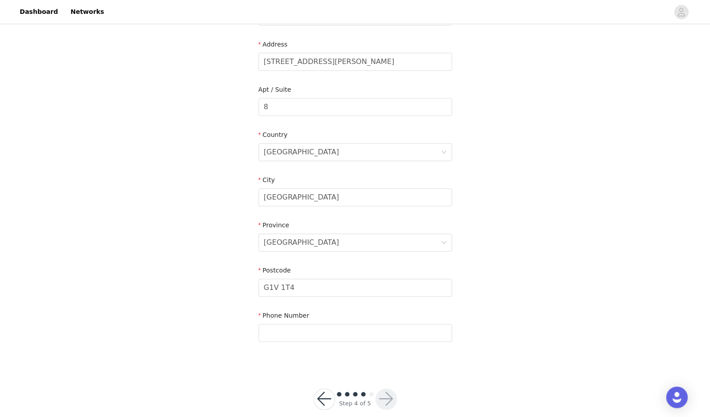
scroll to position [199, 0]
click at [271, 330] on input "text" at bounding box center [355, 332] width 194 height 18
type input "4507796788"
click at [207, 271] on div "STEP 4 OF 5 Shipping Information Please ensure you are putting your Suburb in t…" at bounding box center [355, 96] width 710 height 539
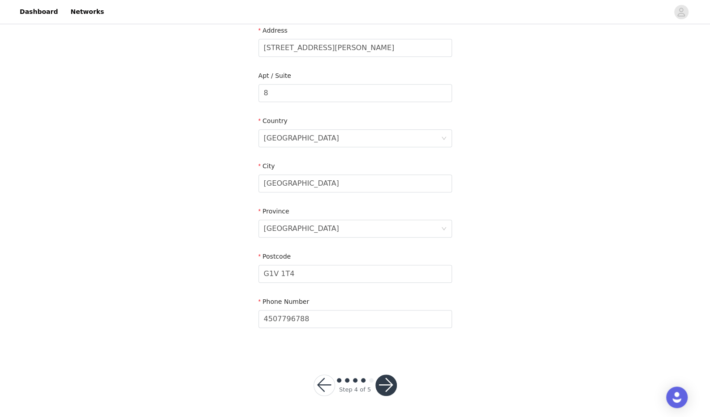
click at [382, 382] on button "button" at bounding box center [386, 386] width 22 height 22
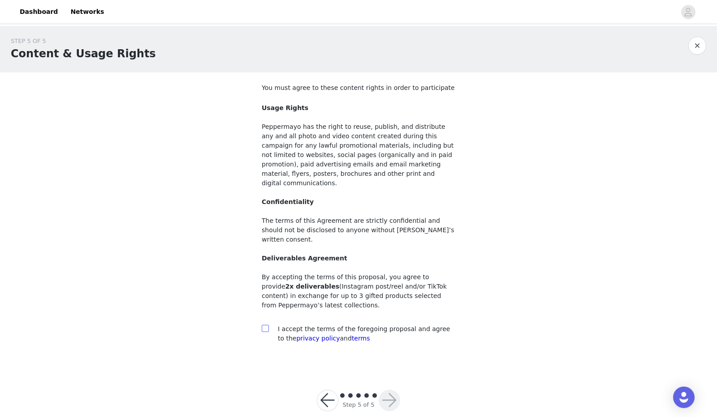
click at [265, 325] on input "checkbox" at bounding box center [265, 328] width 6 height 6
checkbox input "true"
click at [393, 390] on button "button" at bounding box center [389, 401] width 22 height 22
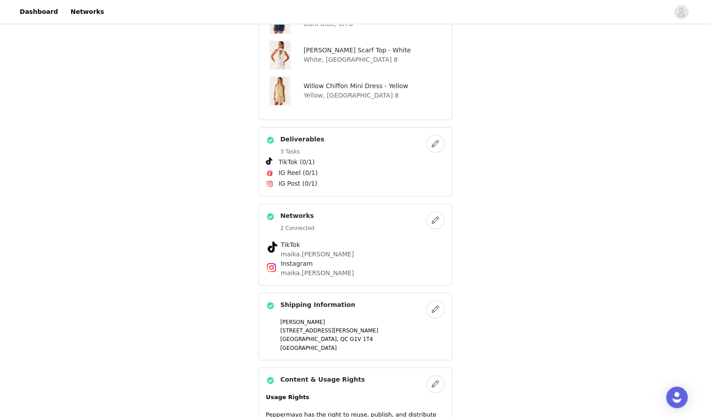
scroll to position [404, 0]
click at [431, 138] on button "button" at bounding box center [435, 143] width 18 height 18
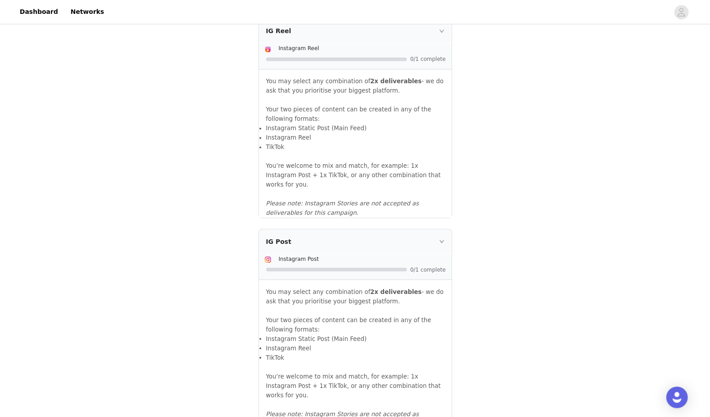
scroll to position [904, 0]
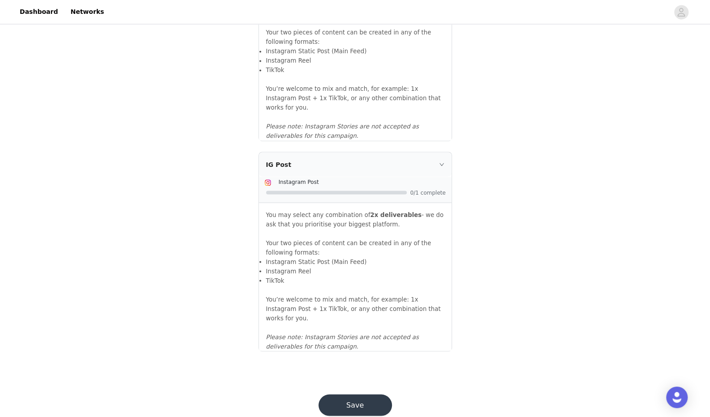
click at [359, 395] on button "Save" at bounding box center [354, 406] width 73 height 22
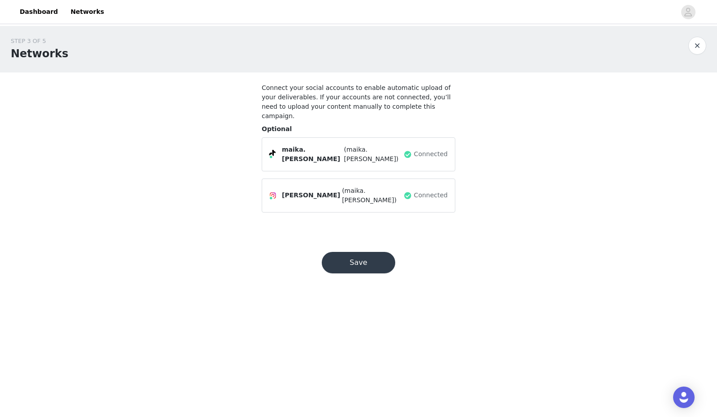
click at [381, 252] on button "Save" at bounding box center [358, 263] width 73 height 22
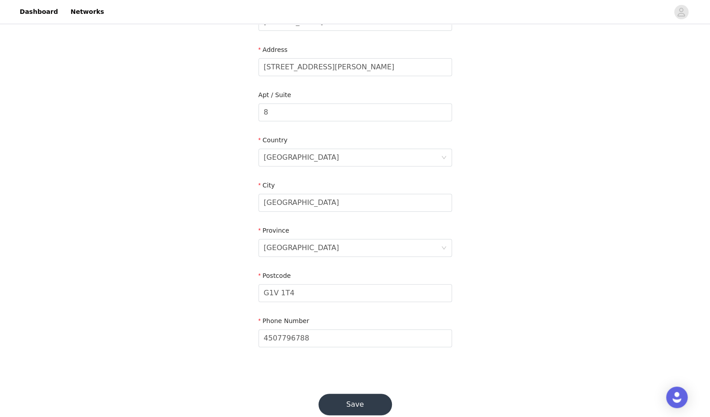
scroll to position [212, 0]
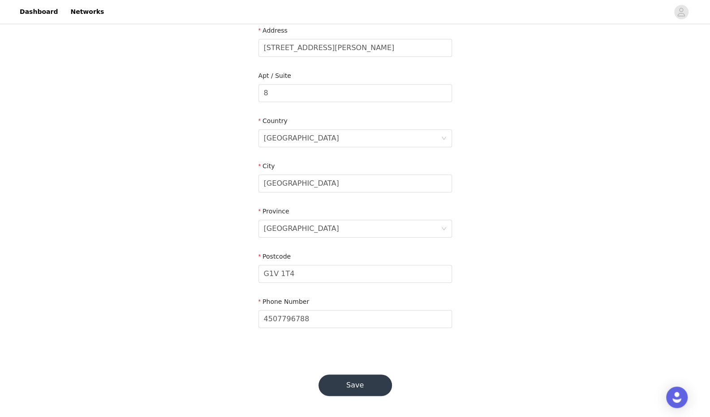
click at [359, 386] on button "Save" at bounding box center [354, 386] width 73 height 22
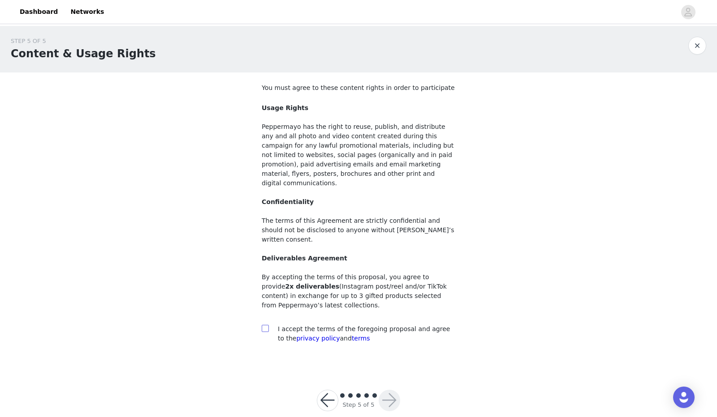
click at [262, 325] on label at bounding box center [265, 329] width 7 height 9
click at [262, 325] on input "checkbox" at bounding box center [265, 328] width 6 height 6
checkbox input "true"
click at [388, 390] on button "button" at bounding box center [389, 401] width 22 height 22
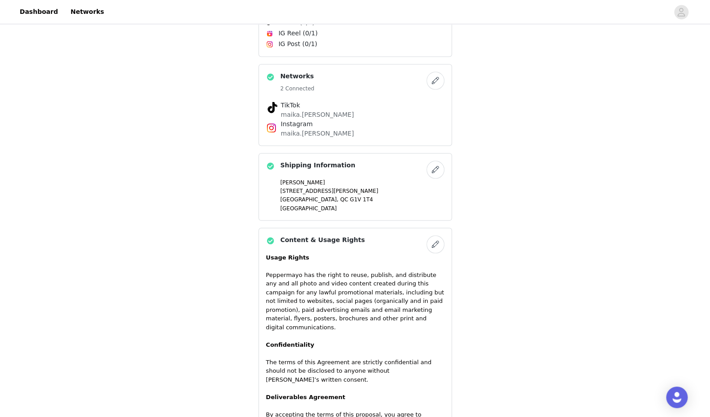
scroll to position [669, 0]
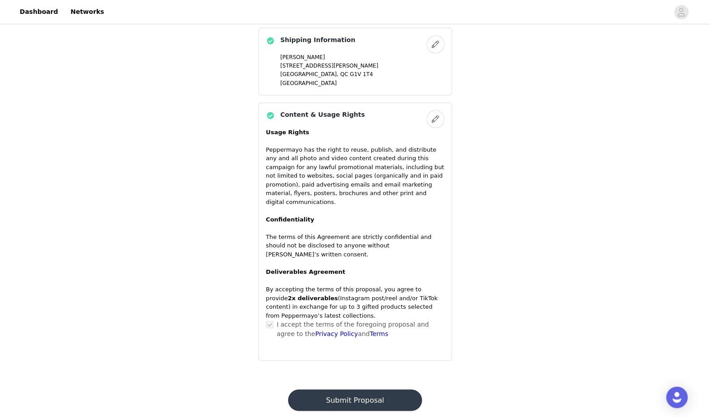
click at [361, 390] on button "Submit Proposal" at bounding box center [355, 401] width 134 height 22
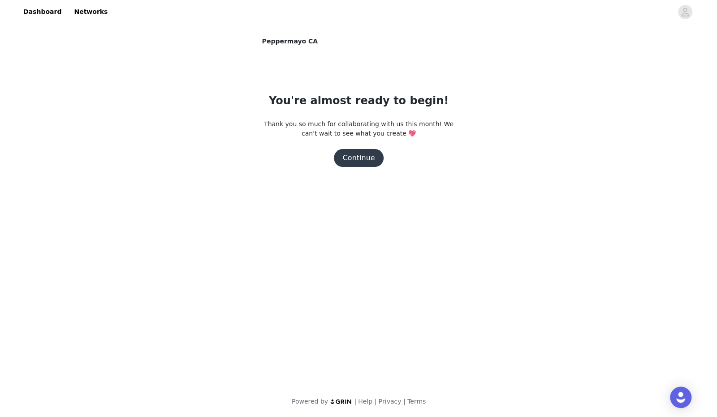
scroll to position [0, 0]
click at [367, 158] on button "Continue" at bounding box center [358, 158] width 50 height 18
